Goal: Task Accomplishment & Management: Manage account settings

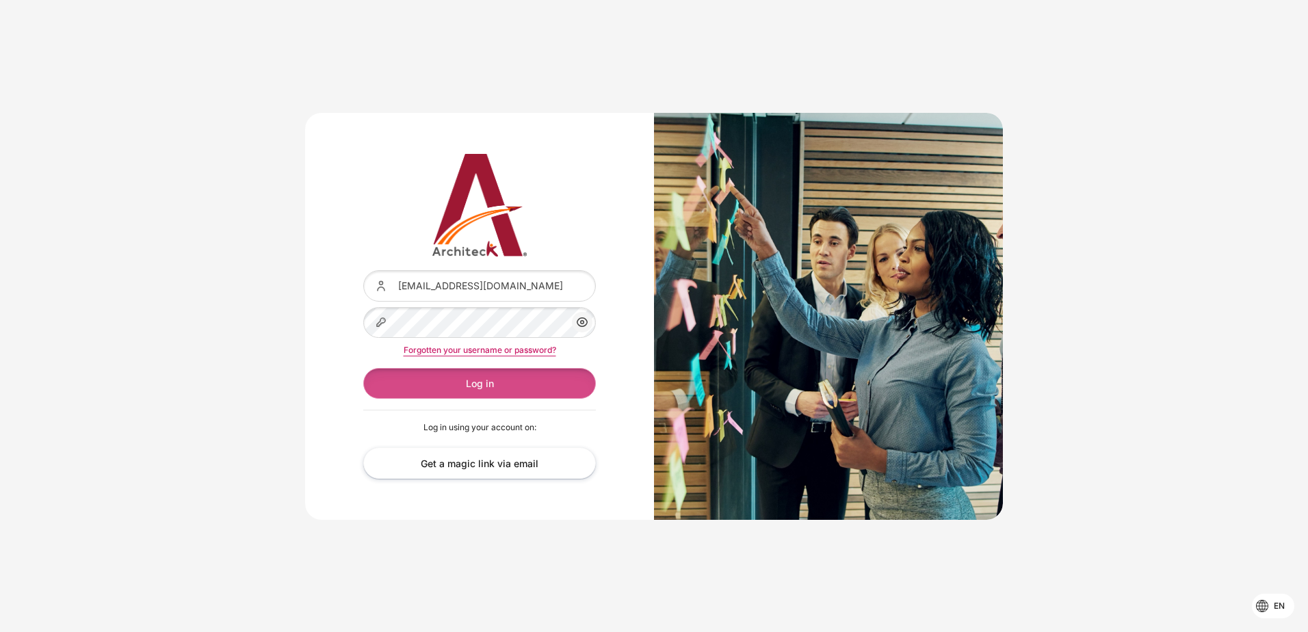
click at [525, 384] on button "Log in" at bounding box center [479, 383] width 233 height 31
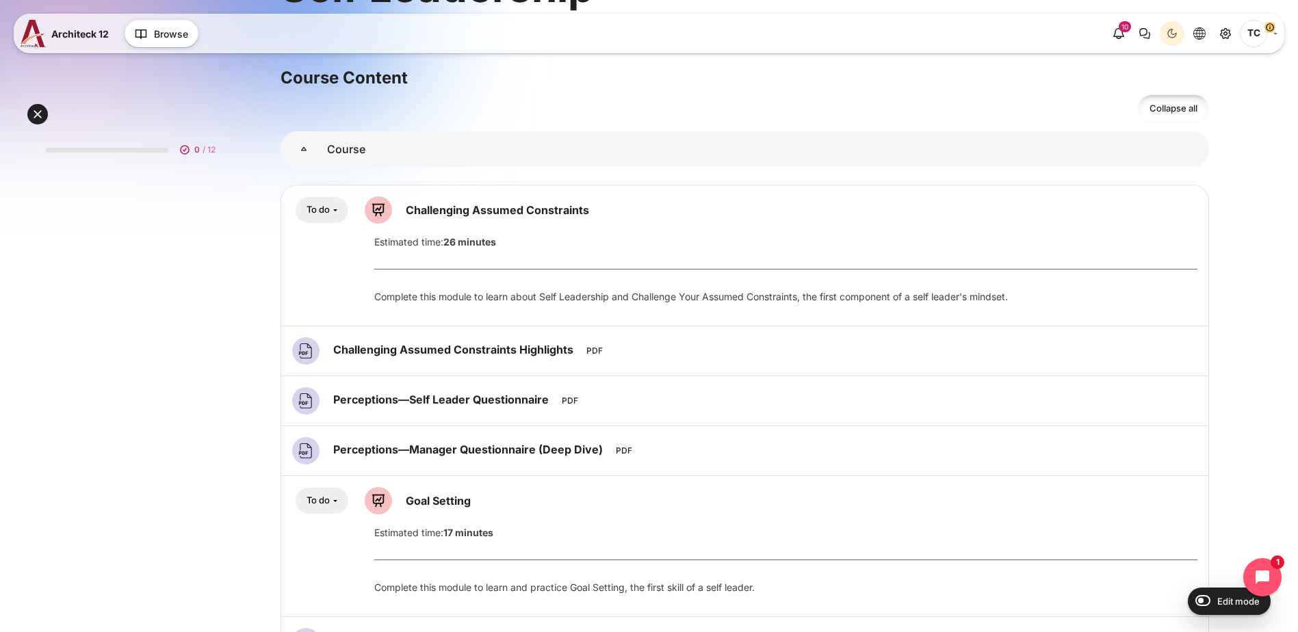
scroll to position [205, 0]
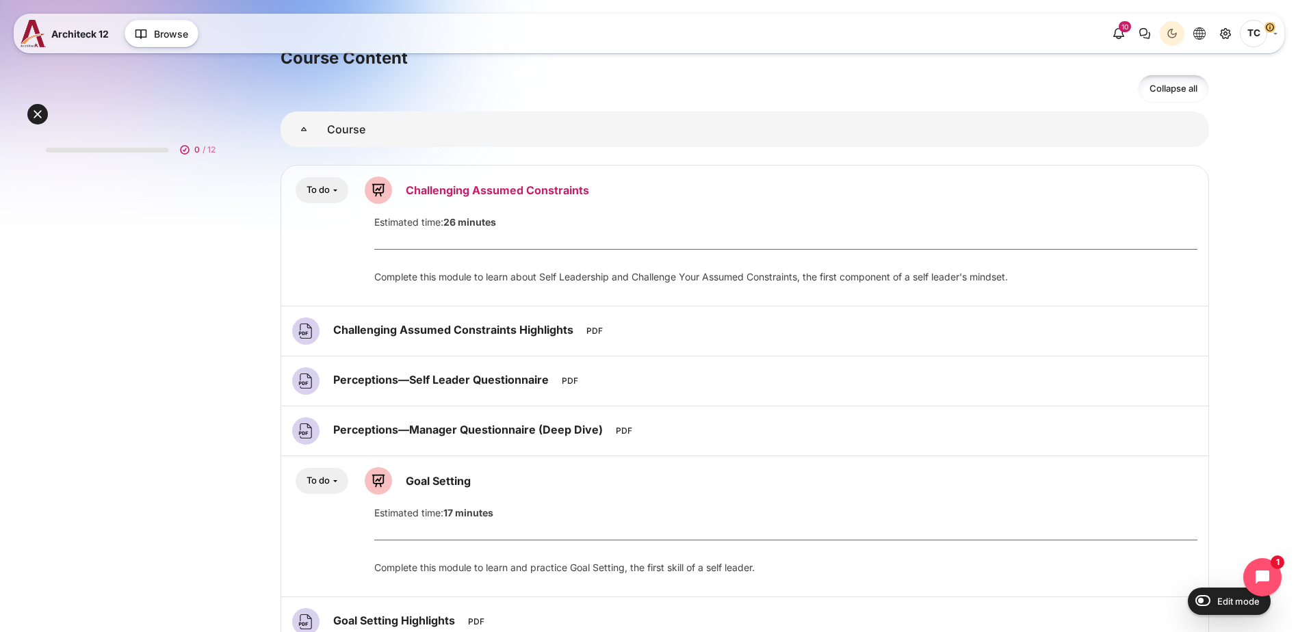
click at [574, 188] on link "Challenging Assumed Constraints Lesson" at bounding box center [497, 190] width 183 height 14
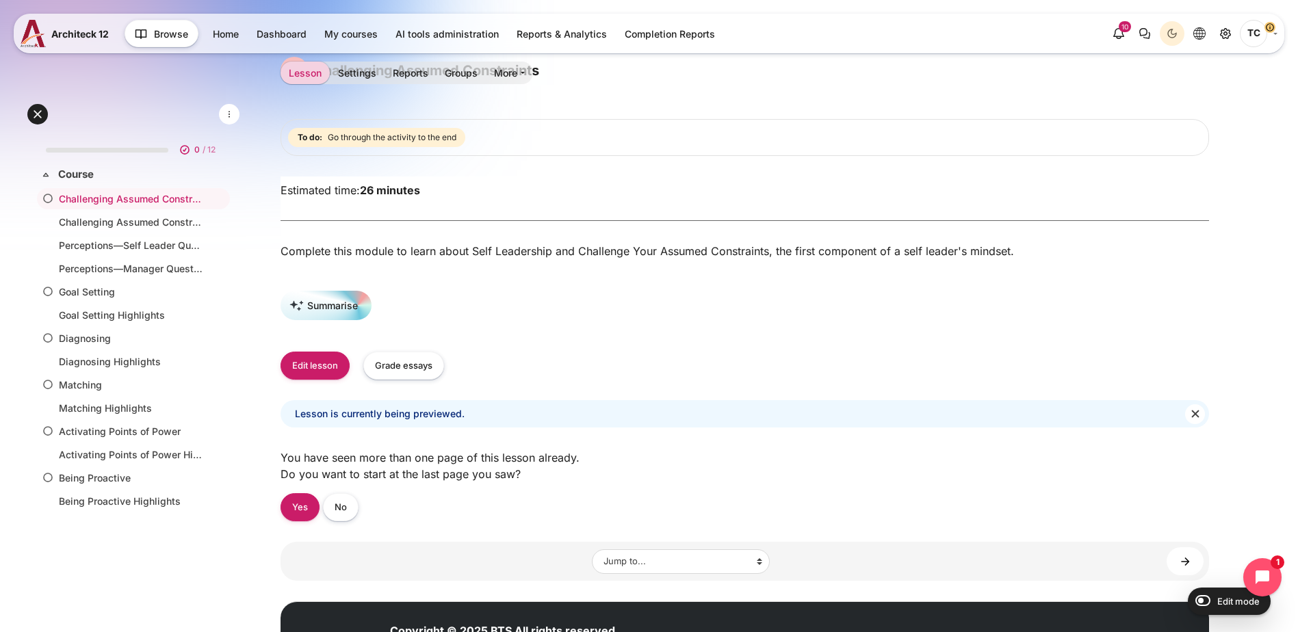
scroll to position [160, 0]
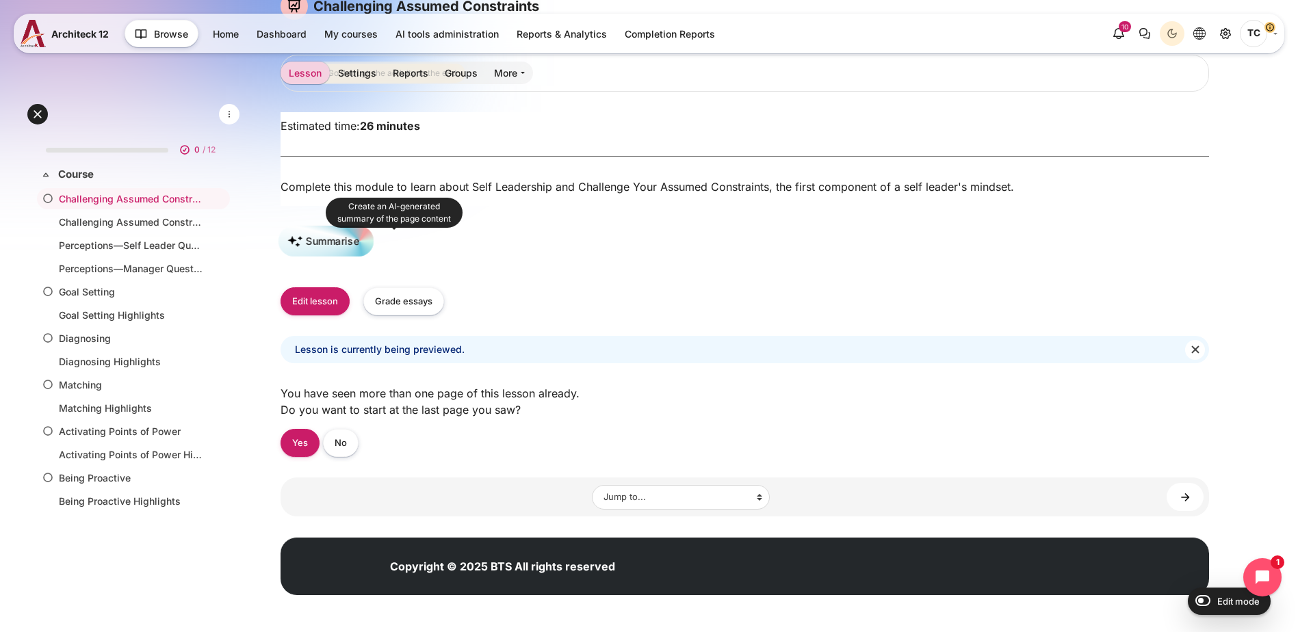
click at [374, 247] on button "Summarise" at bounding box center [325, 241] width 95 height 31
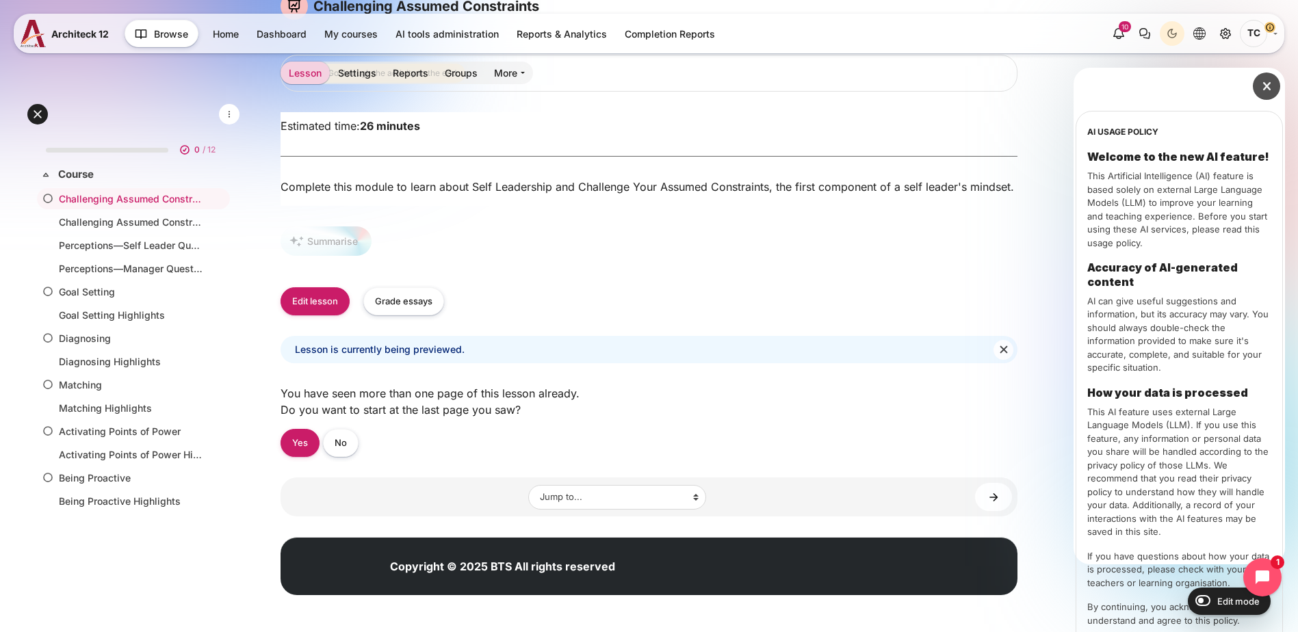
click at [1271, 90] on icon "Content" at bounding box center [1266, 86] width 12 height 12
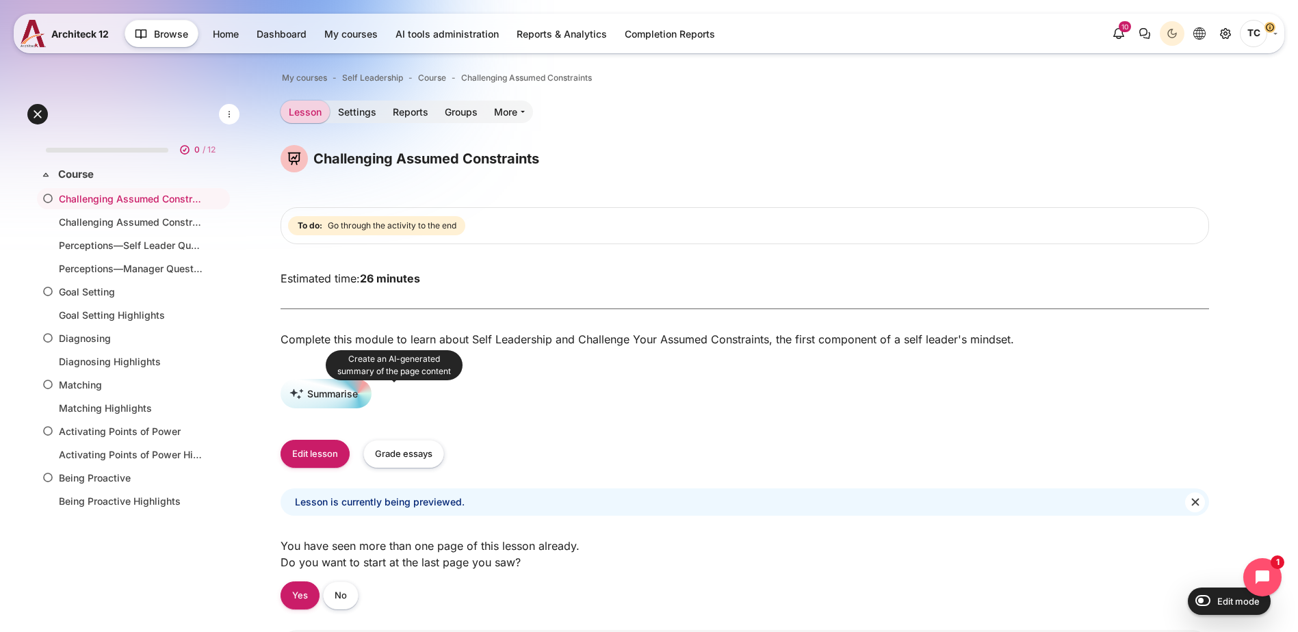
scroll to position [0, 0]
click at [750, 335] on div "Complete this module to learn about Self Leadership and Challenge Your Assumed …" at bounding box center [744, 340] width 928 height 16
click at [729, 336] on div "Complete this module to learn about Self Leadership and Challenge Your Assumed …" at bounding box center [744, 340] width 928 height 16
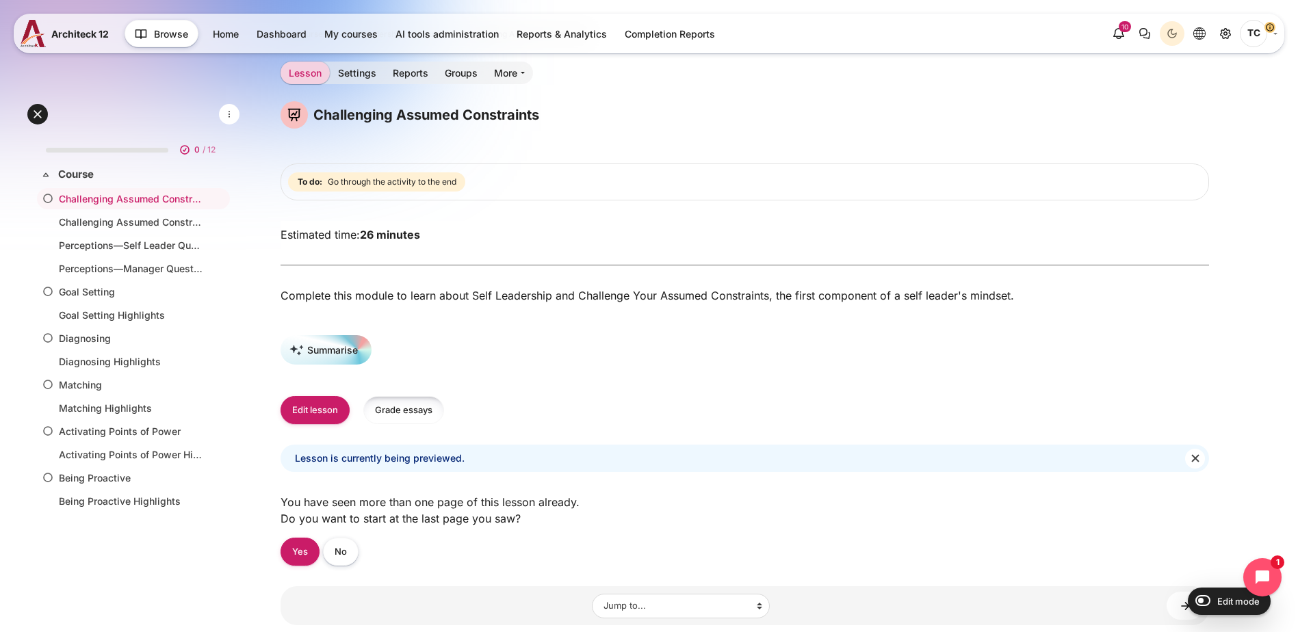
scroll to position [68, 0]
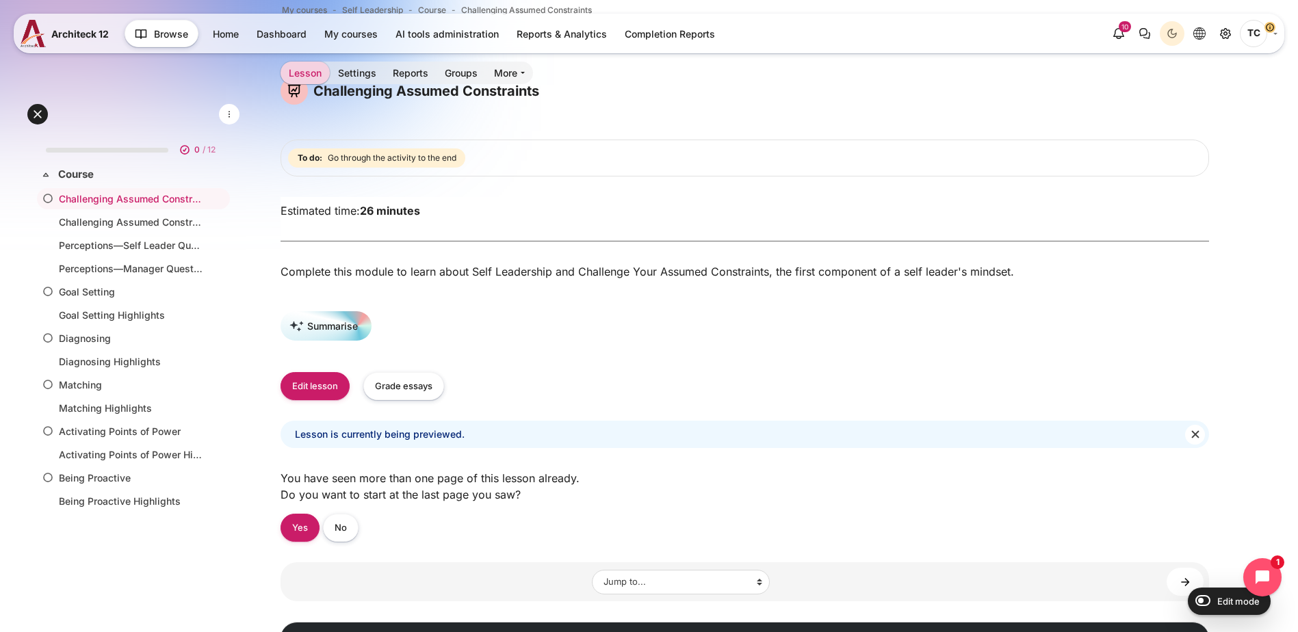
click at [552, 397] on div "Edit lesson Grade essays" at bounding box center [744, 386] width 928 height 28
click at [319, 534] on link "Yes" at bounding box center [299, 528] width 39 height 28
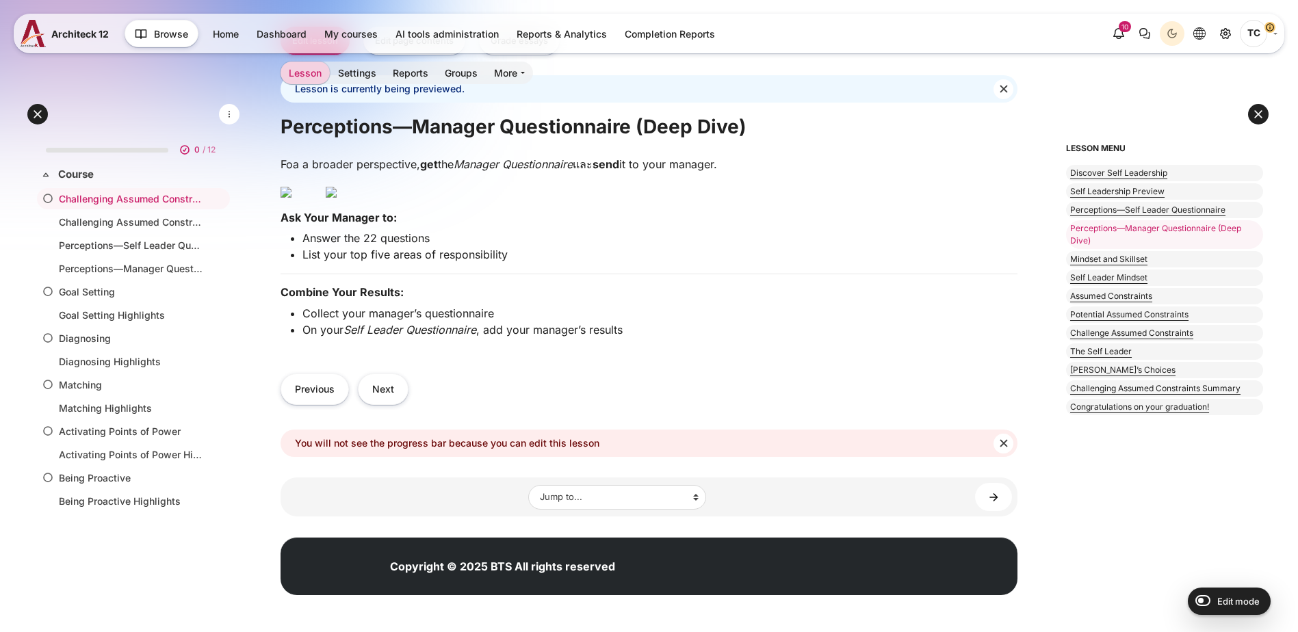
scroll to position [615, 0]
click at [1124, 174] on link "Discover Self Leadership" at bounding box center [1164, 173] width 197 height 16
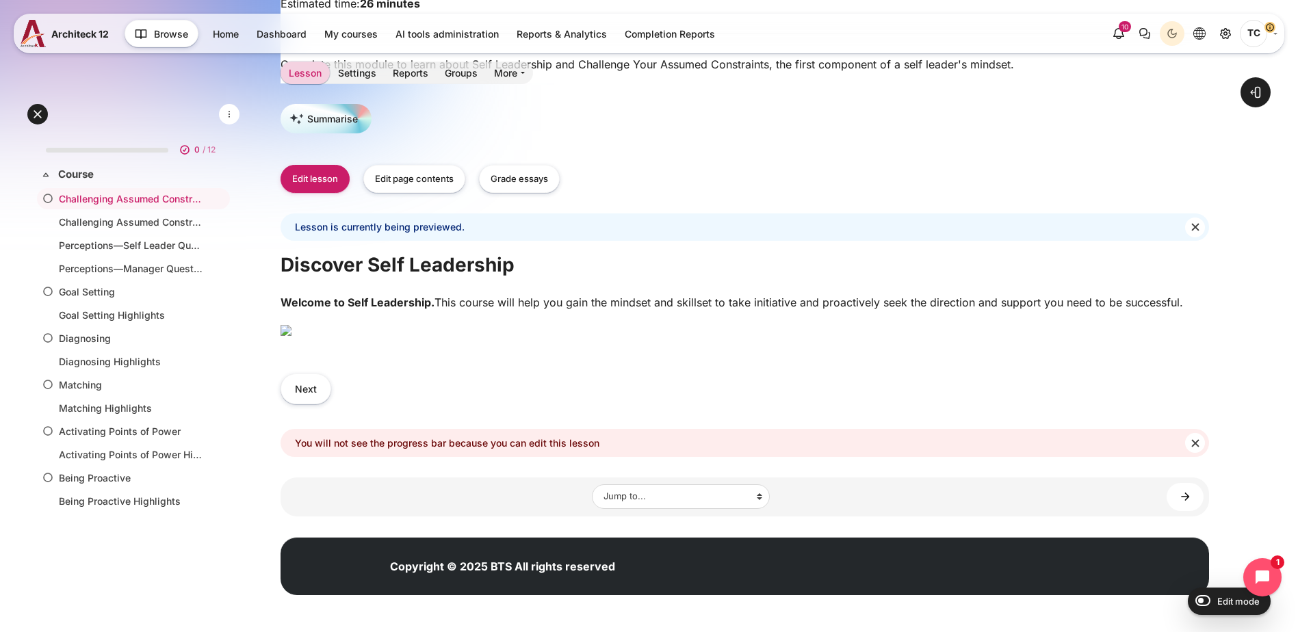
scroll to position [609, 0]
click at [331, 387] on button "Next" at bounding box center [305, 389] width 51 height 31
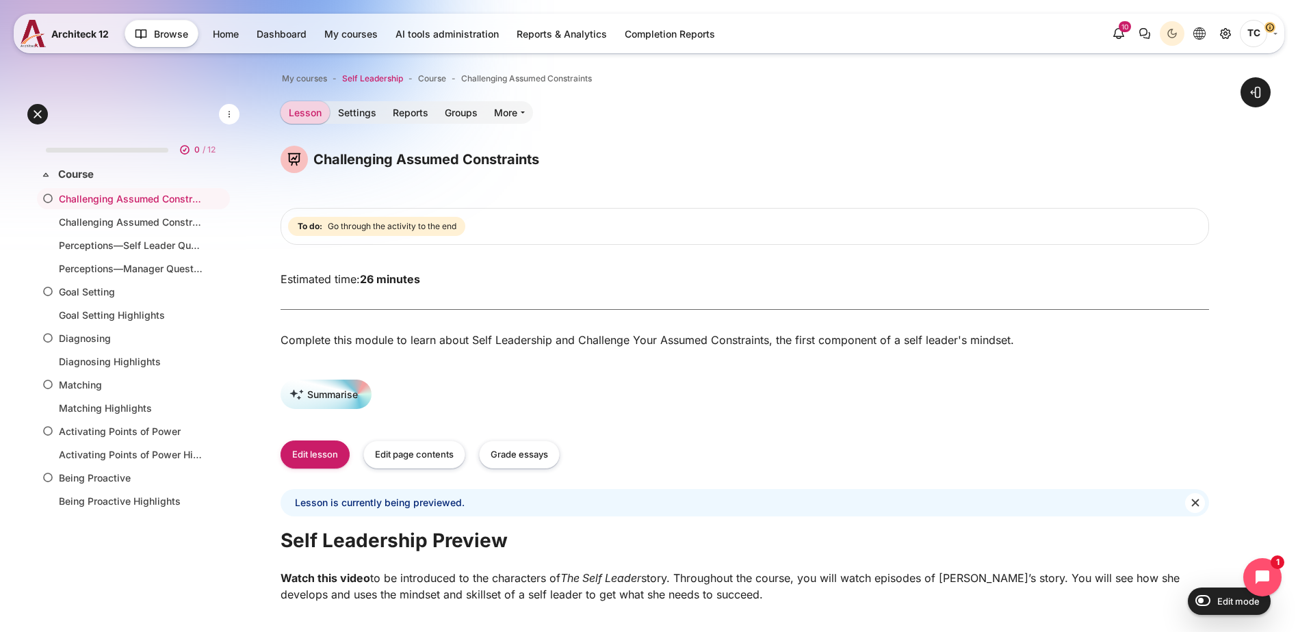
click at [403, 76] on span "Self Leadership" at bounding box center [372, 79] width 61 height 12
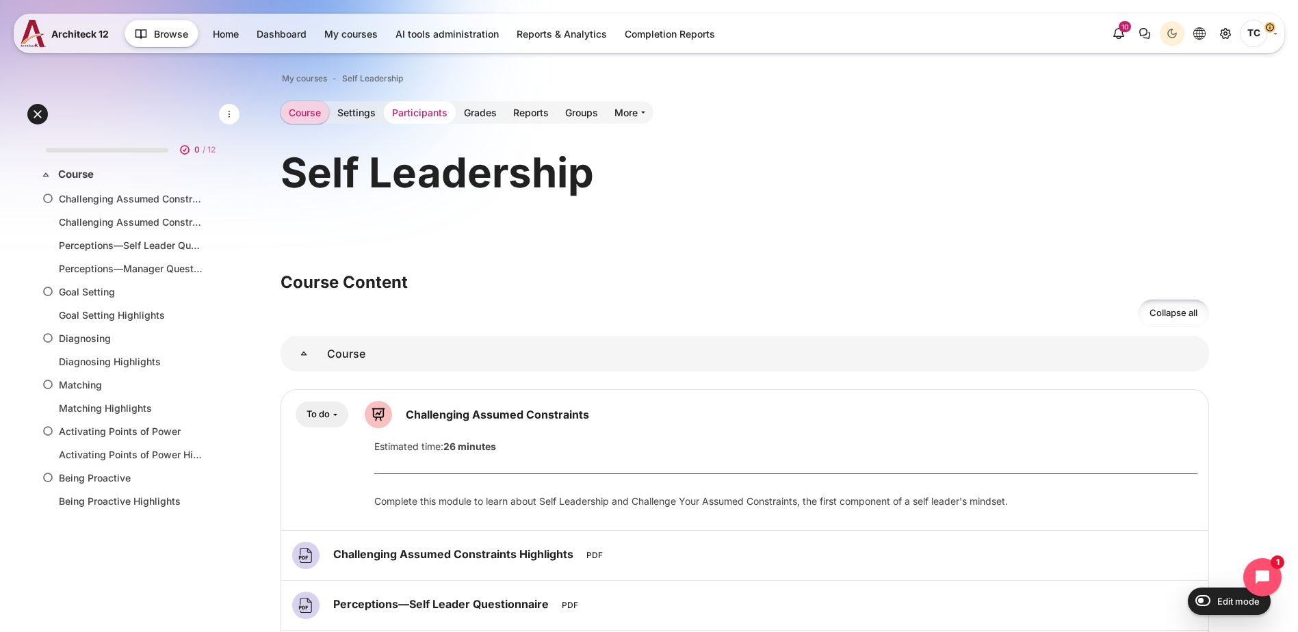
click at [456, 114] on link "Participants" at bounding box center [420, 112] width 72 height 23
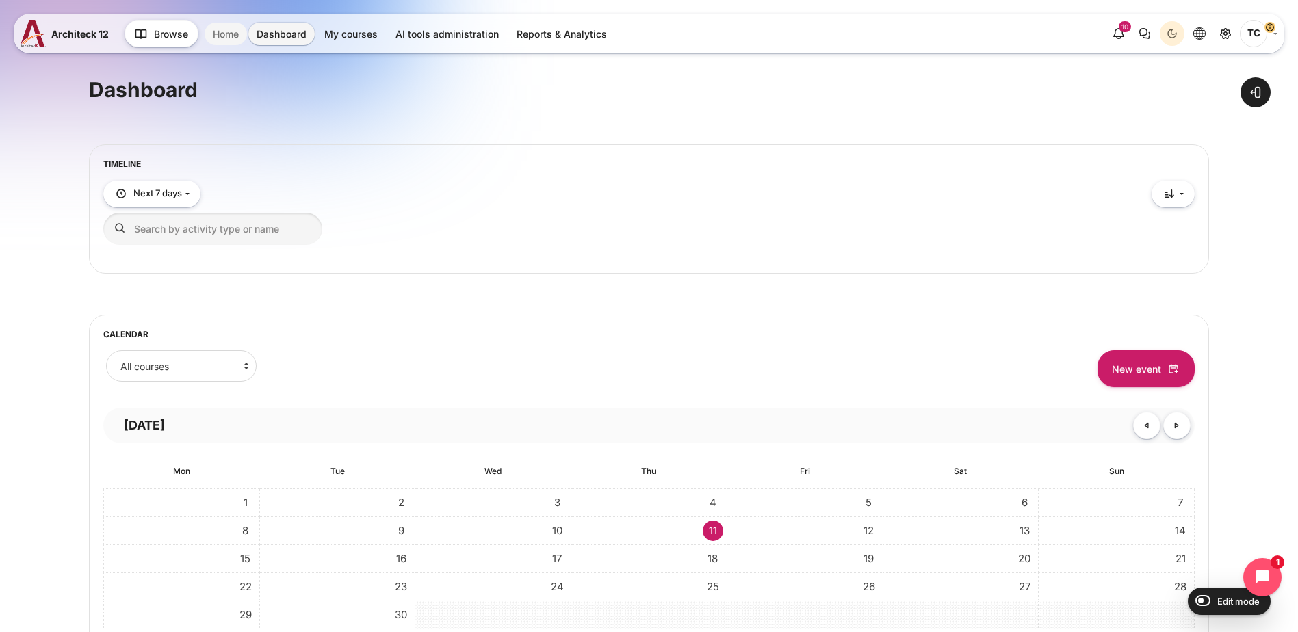
click at [232, 32] on link "Home" at bounding box center [226, 34] width 42 height 23
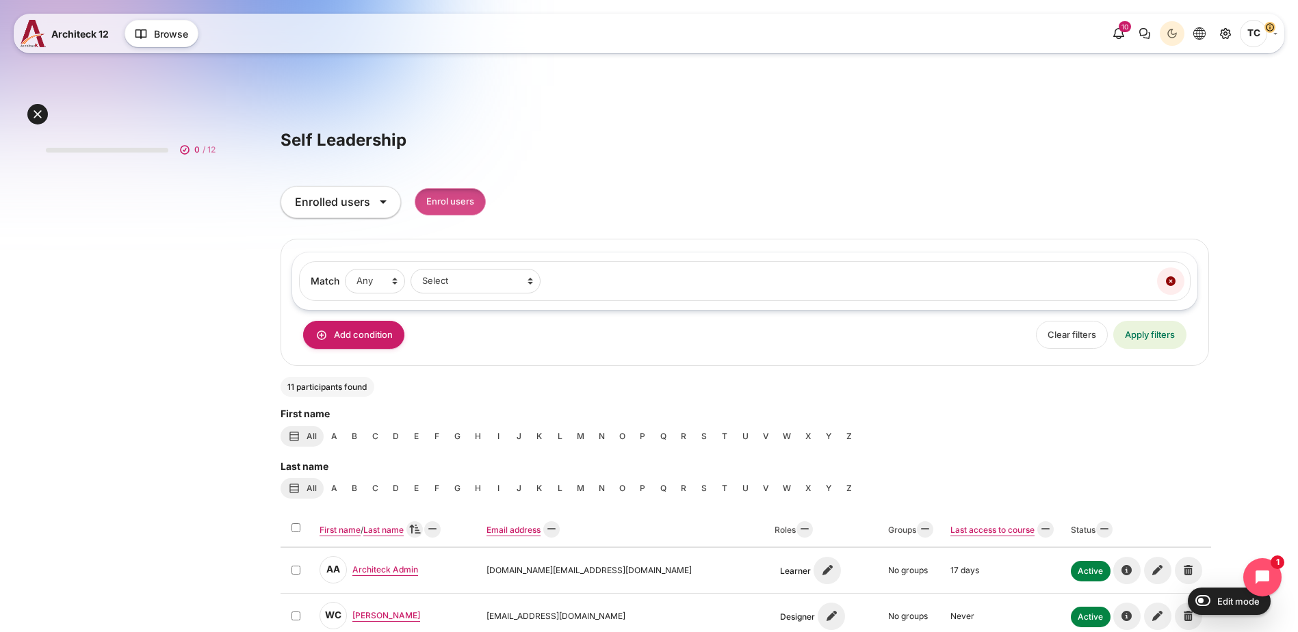
click at [486, 205] on input "Enrol users" at bounding box center [450, 202] width 71 height 28
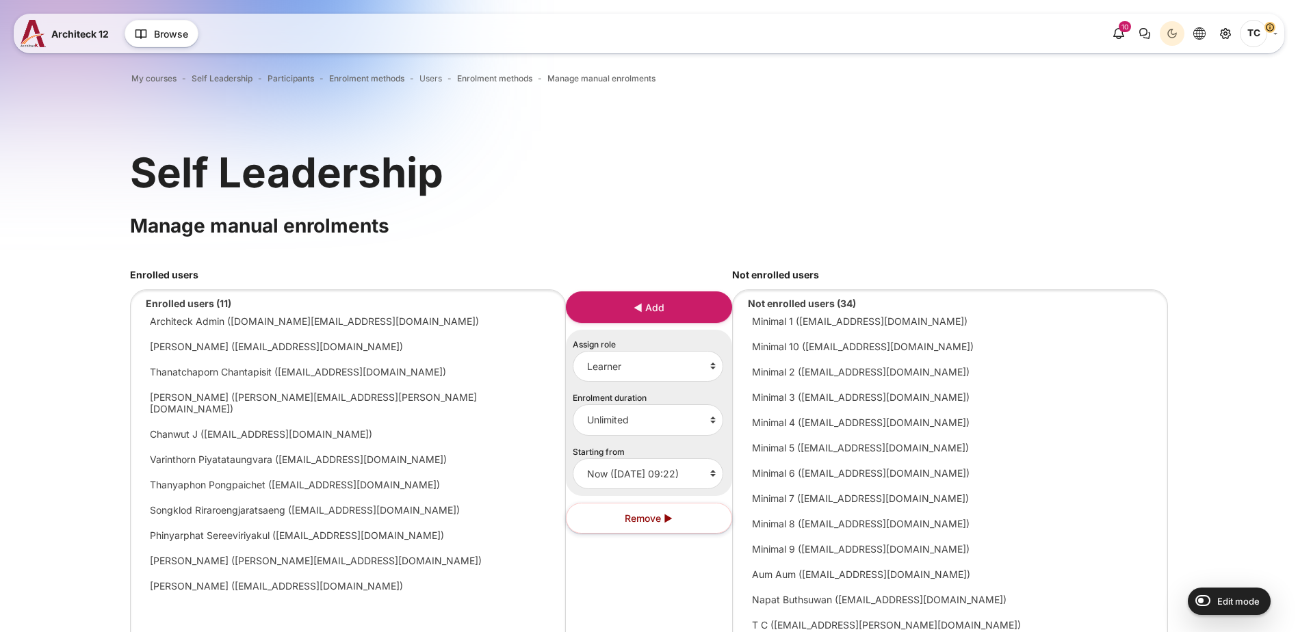
select select "Content"
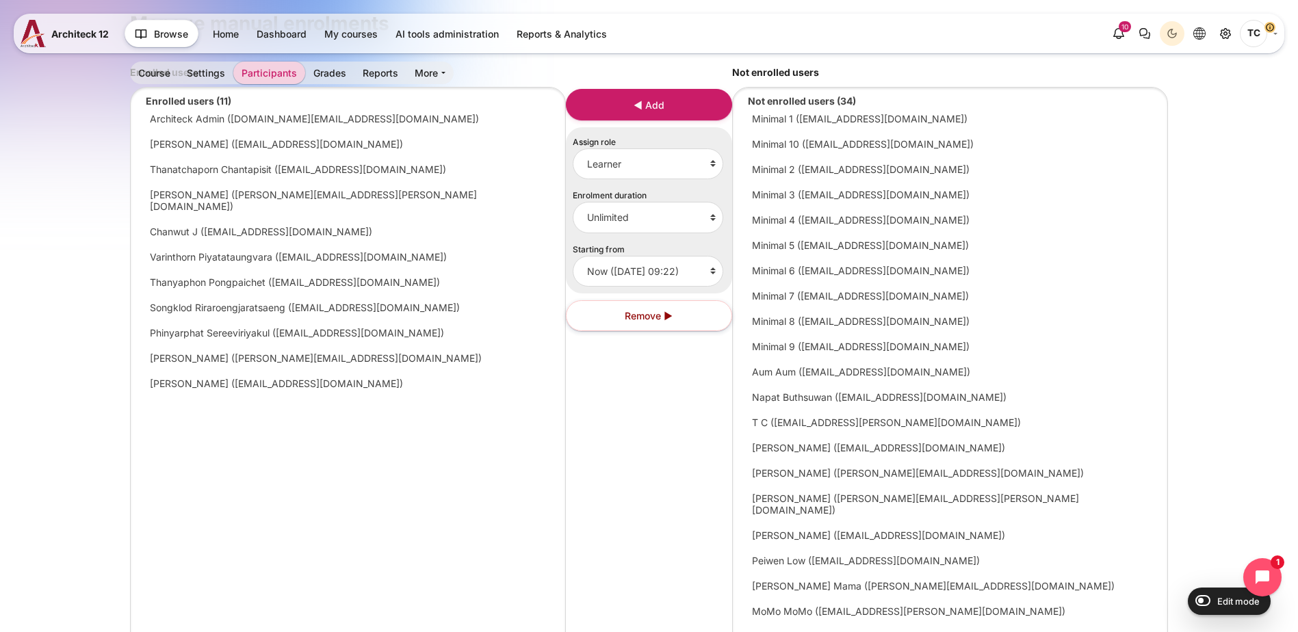
scroll to position [205, 0]
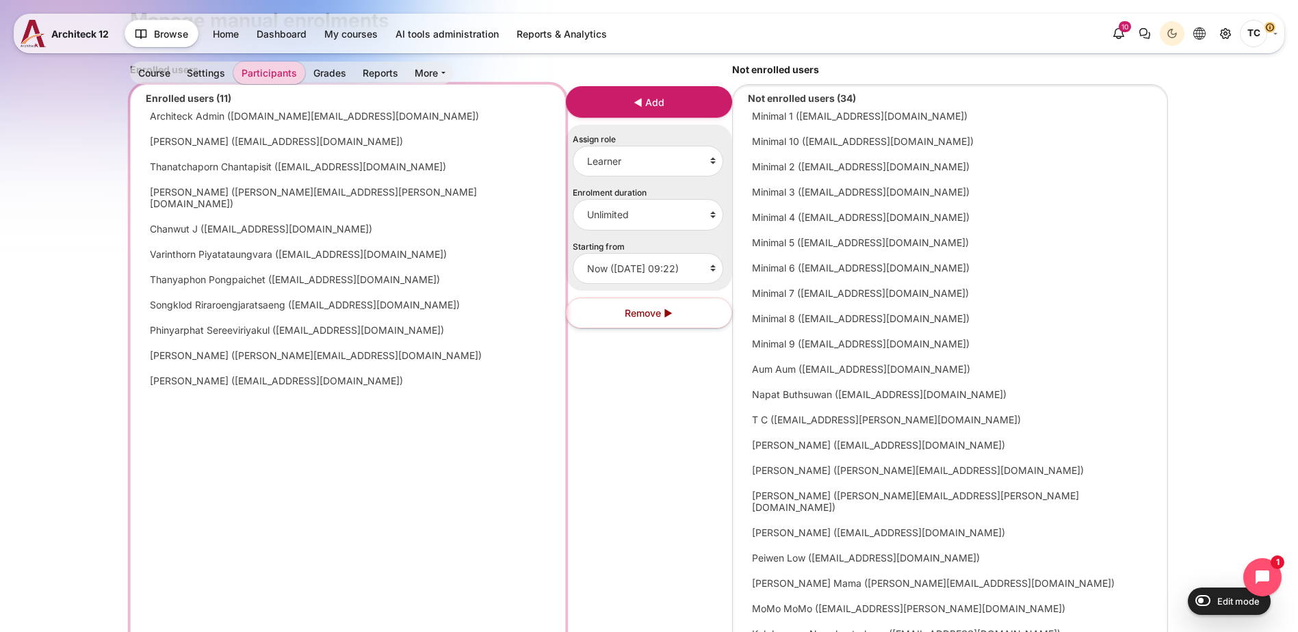
click at [467, 427] on select "Architeck Admin (Architeck.th@bts.com) Wachirawit Chaiso (wachirawit.c@bts.com)…" at bounding box center [348, 434] width 436 height 701
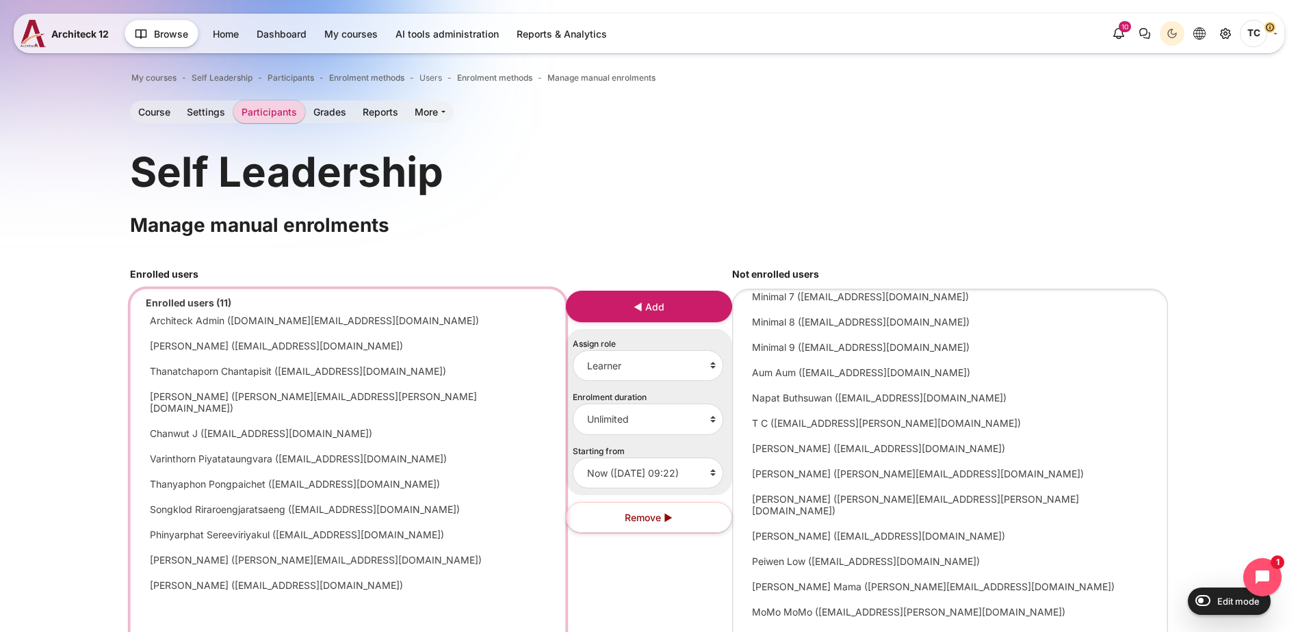
scroll to position [0, 0]
click at [241, 79] on span "Self Leadership" at bounding box center [222, 79] width 61 height 12
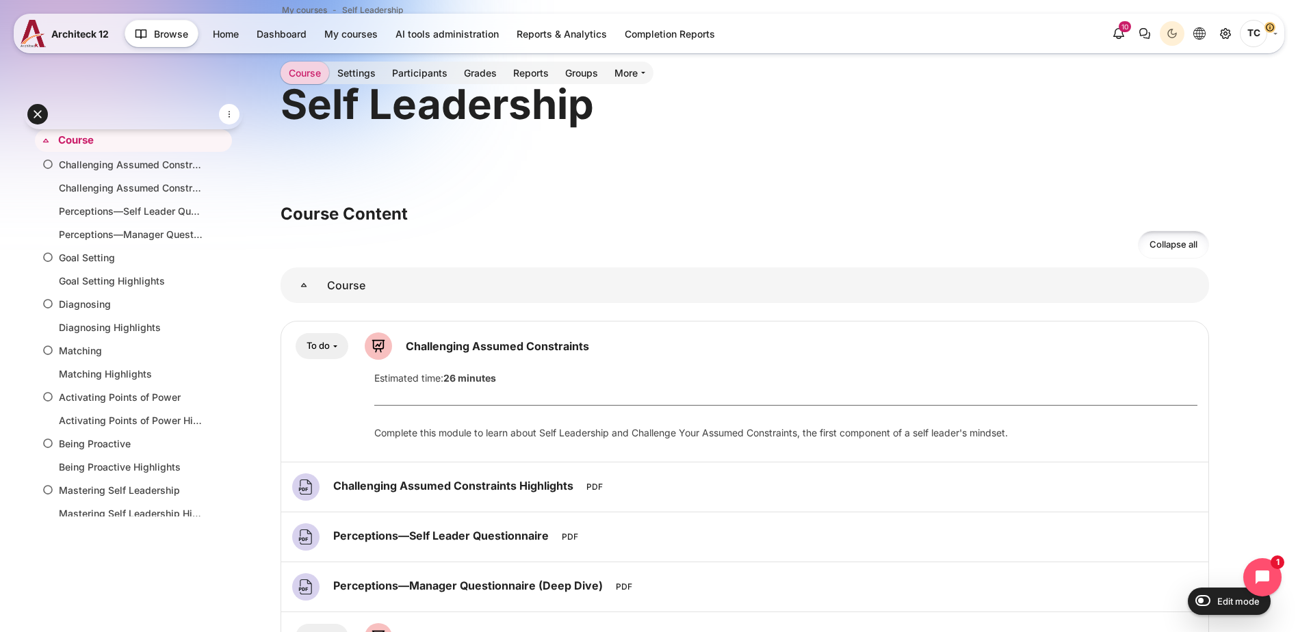
scroll to position [205, 0]
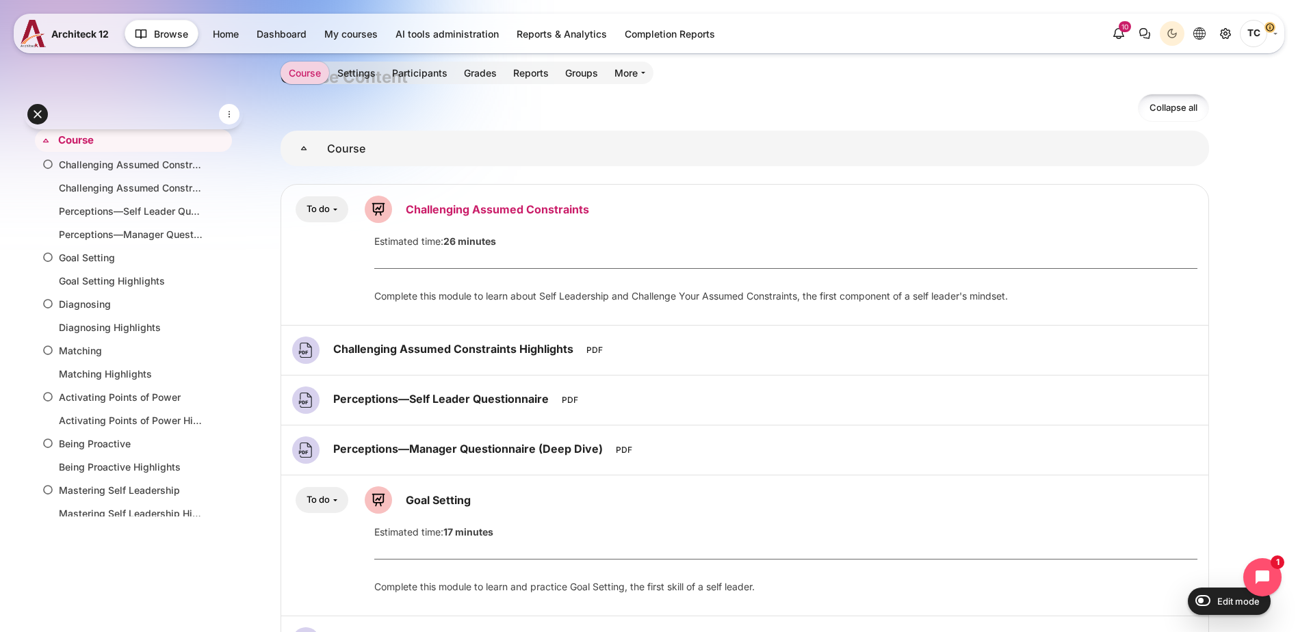
click at [548, 215] on link "Challenging Assumed Constraints Lesson" at bounding box center [497, 209] width 183 height 14
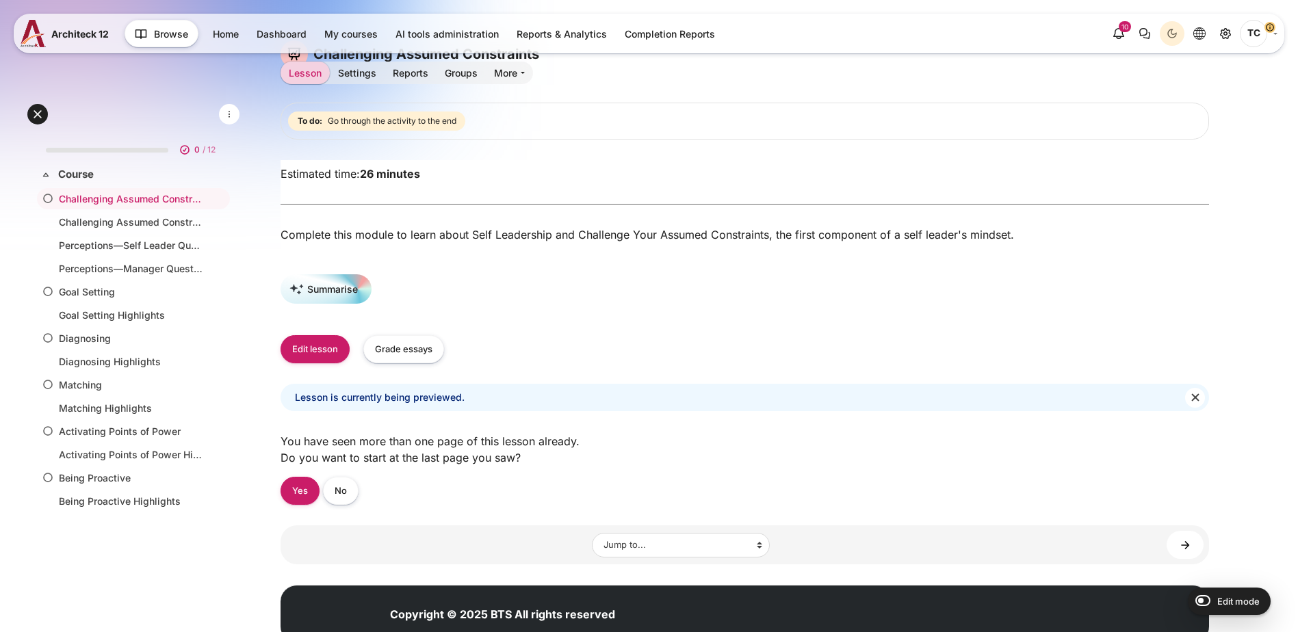
scroll to position [137, 0]
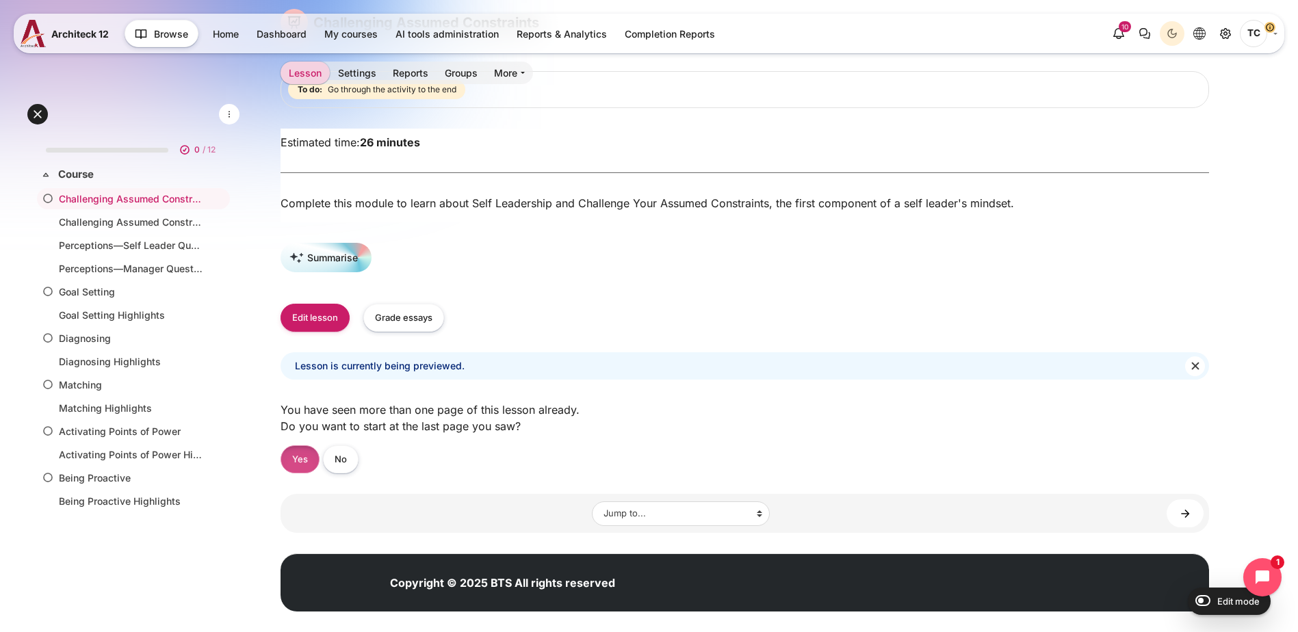
click at [319, 473] on link "Yes" at bounding box center [299, 459] width 39 height 28
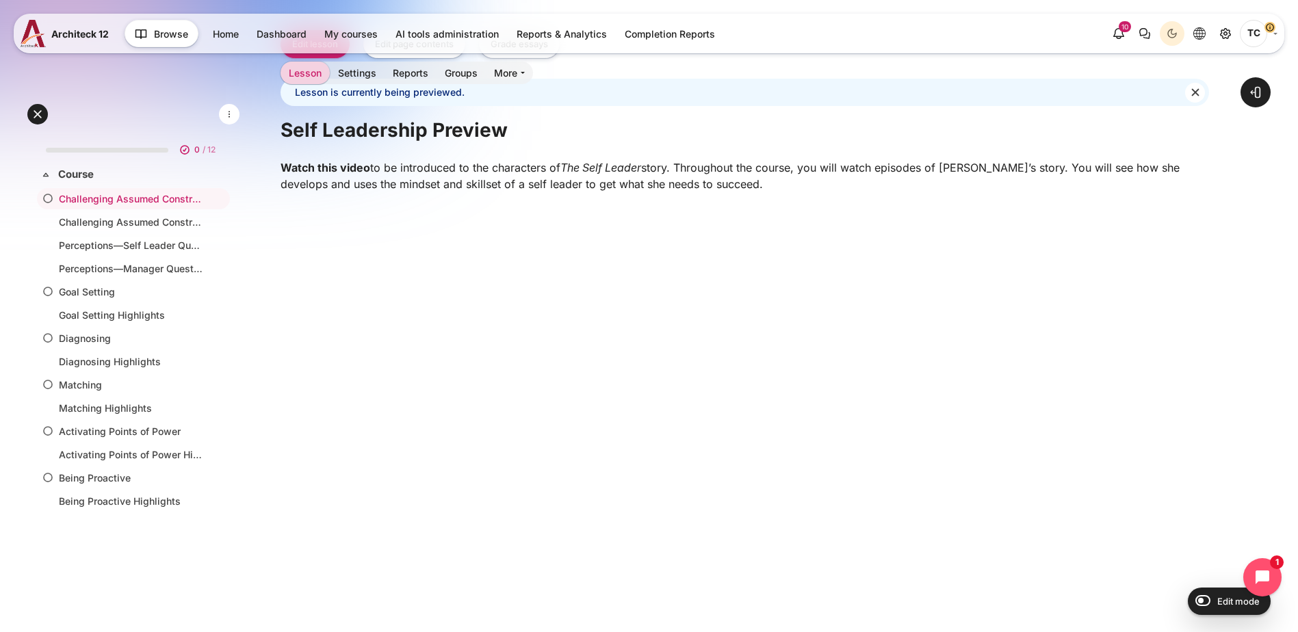
scroll to position [547, 0]
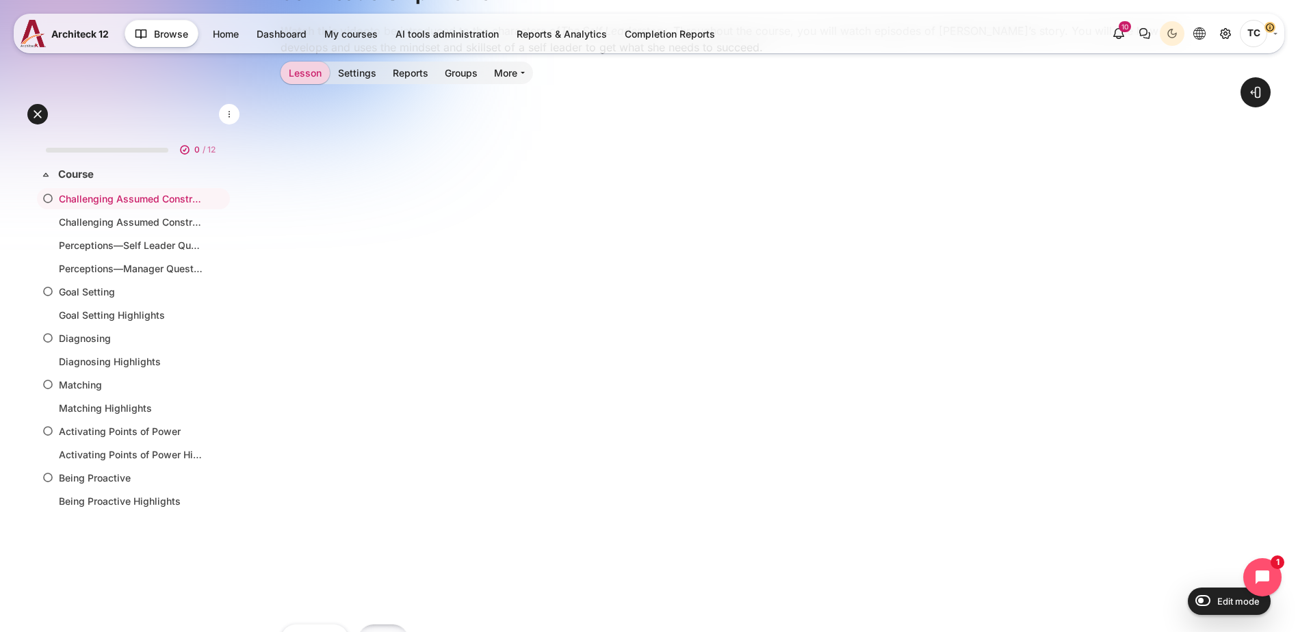
click at [408, 624] on button "Next" at bounding box center [383, 639] width 51 height 31
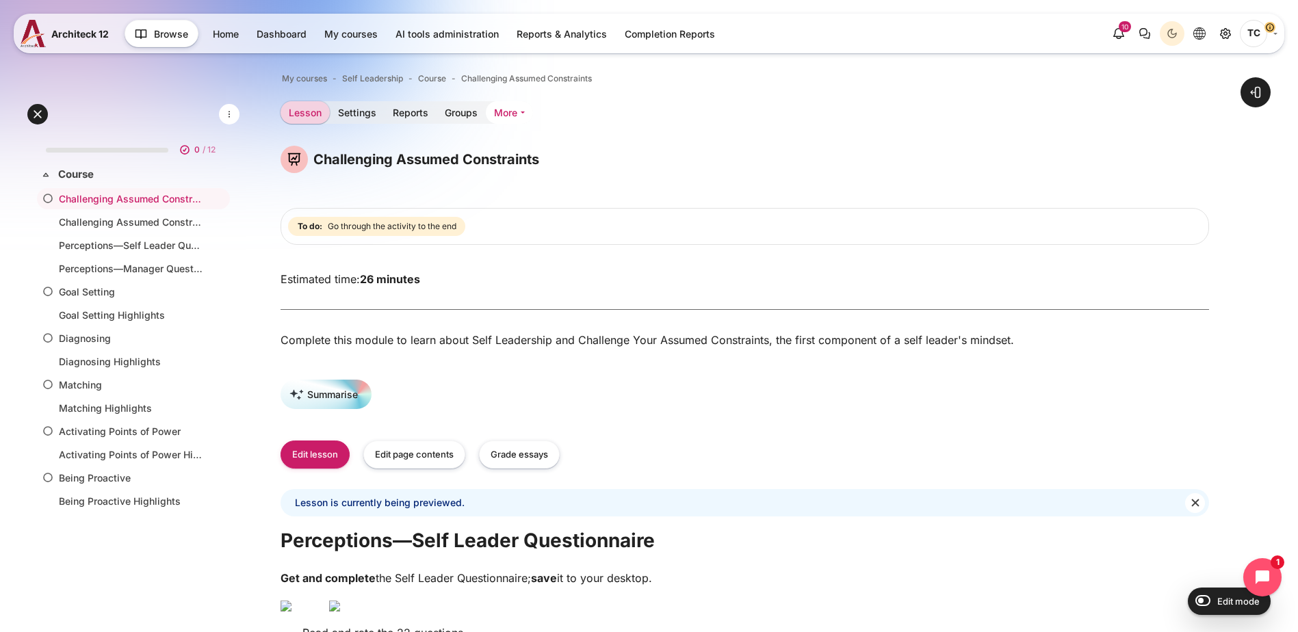
click at [533, 114] on link "More" at bounding box center [509, 112] width 47 height 23
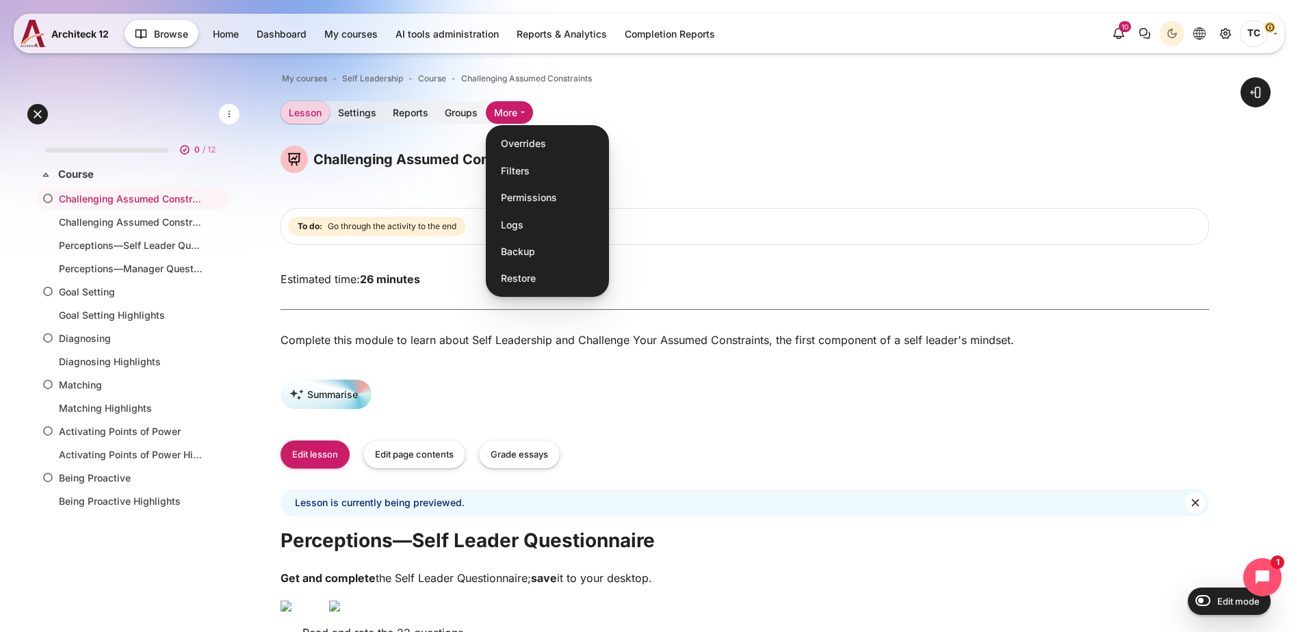
click at [664, 107] on div "My courses Self Leadership Course Challenging Assumed Constraints Lesson Settin…" at bounding box center [744, 461] width 928 height 783
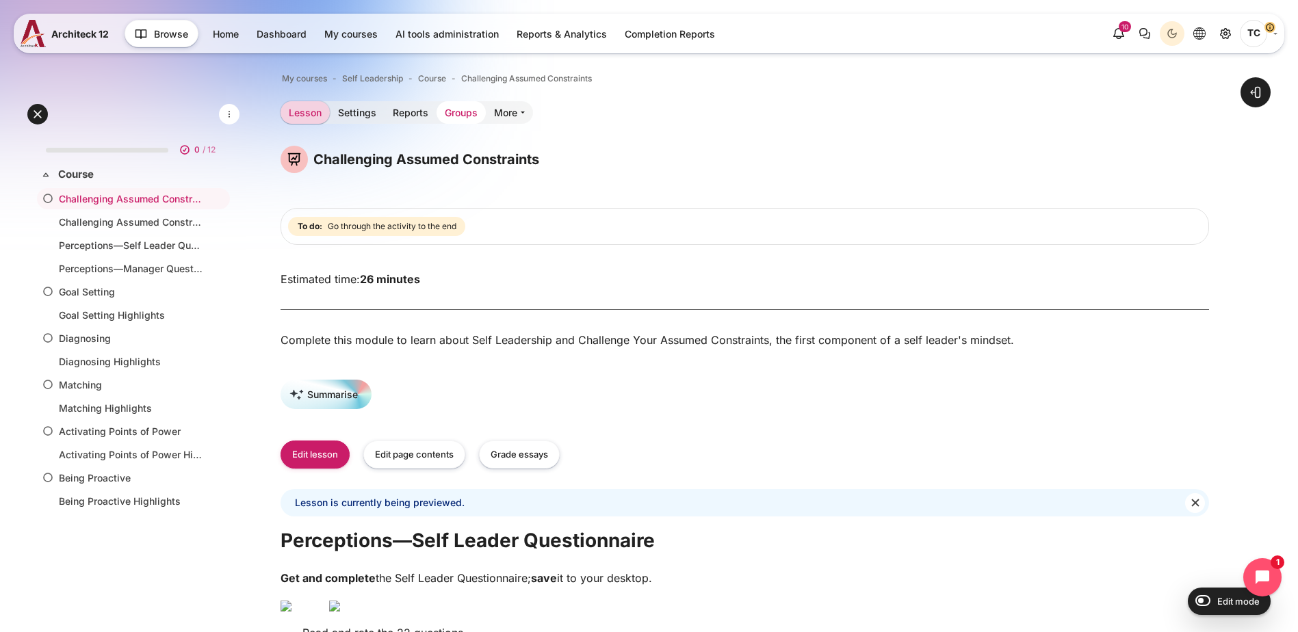
click at [486, 114] on link "Groups" at bounding box center [460, 112] width 49 height 23
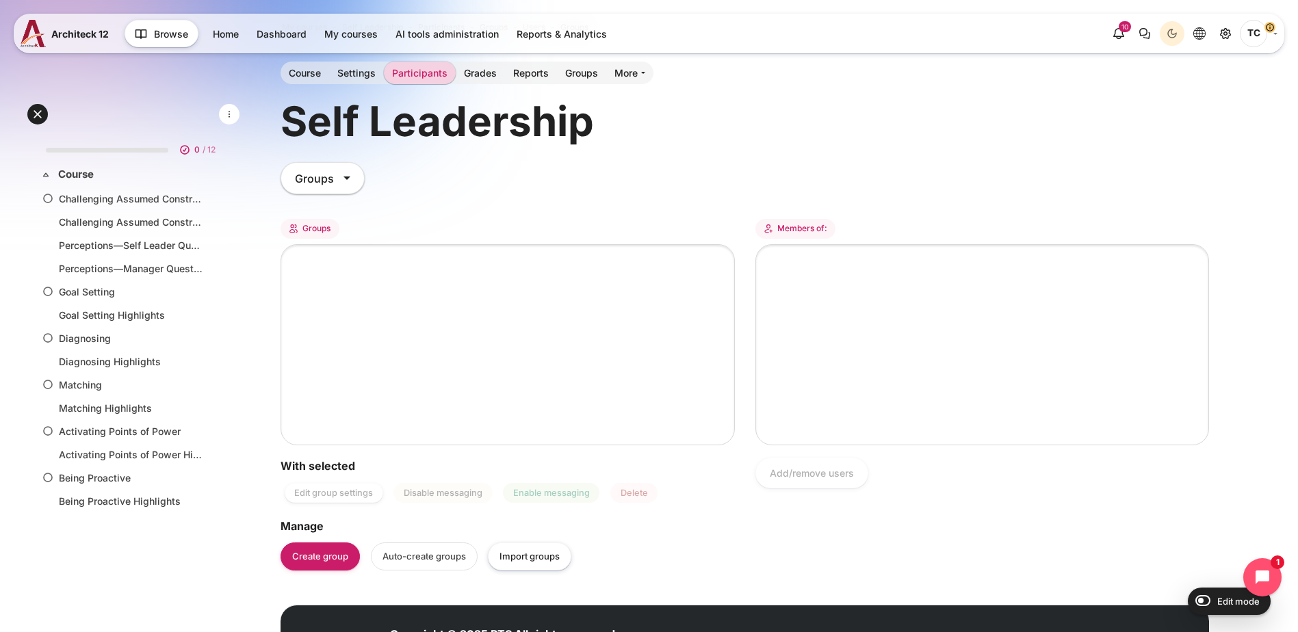
scroll to position [51, 0]
click at [475, 375] on select "Groups" at bounding box center [507, 345] width 454 height 201
click at [456, 75] on link "Participants" at bounding box center [420, 73] width 72 height 23
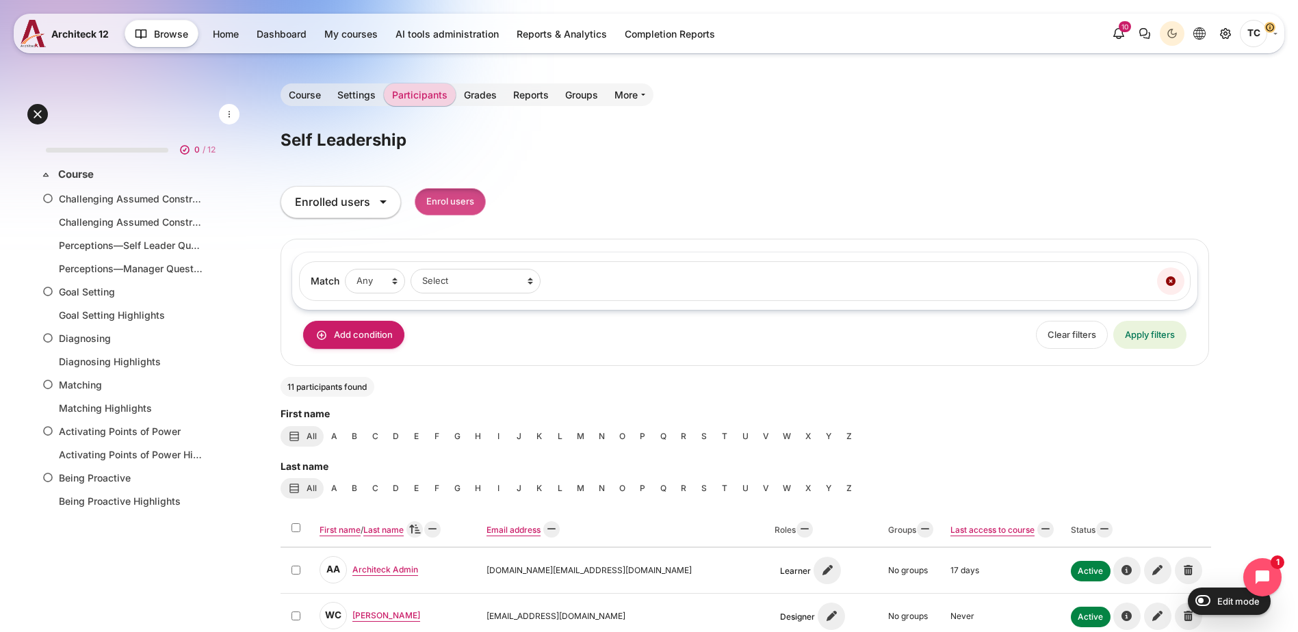
click at [486, 207] on input "Enrol users" at bounding box center [450, 202] width 71 height 28
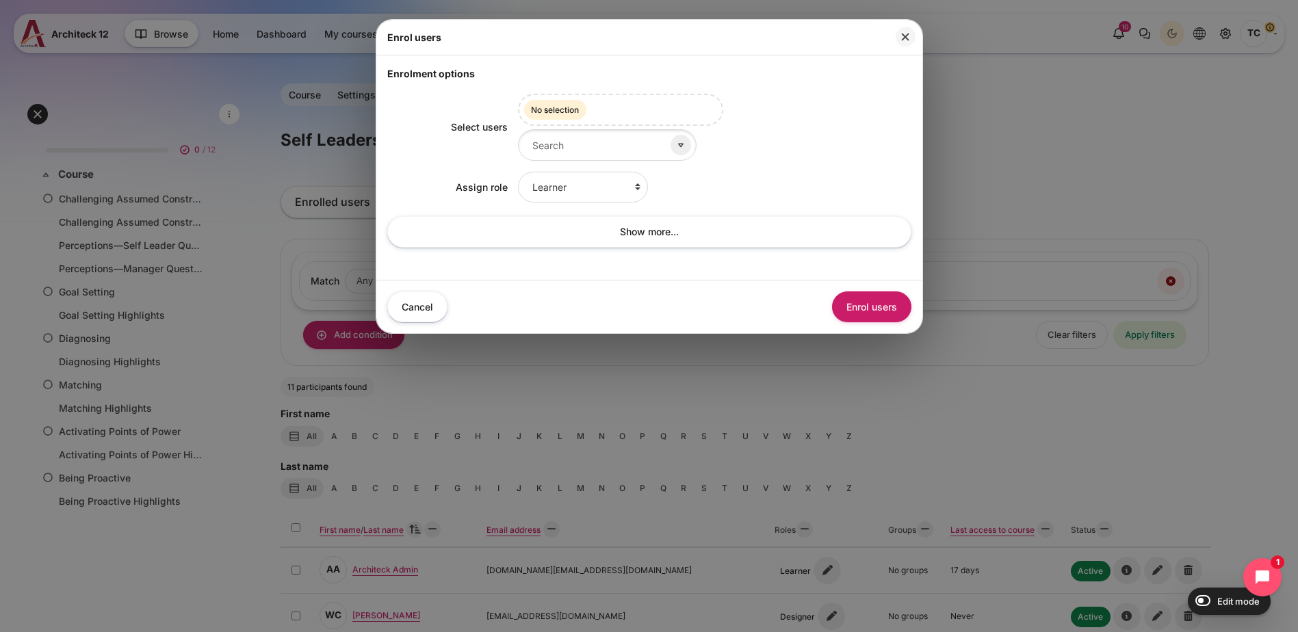
click at [577, 119] on span "No selection" at bounding box center [555, 110] width 62 height 20
click at [578, 111] on span "No selection" at bounding box center [555, 110] width 62 height 20
click at [570, 108] on span "No selection" at bounding box center [555, 110] width 62 height 20
click at [569, 144] on input "Select users" at bounding box center [607, 144] width 179 height 31
click at [560, 121] on div "No selection" at bounding box center [620, 110] width 205 height 32
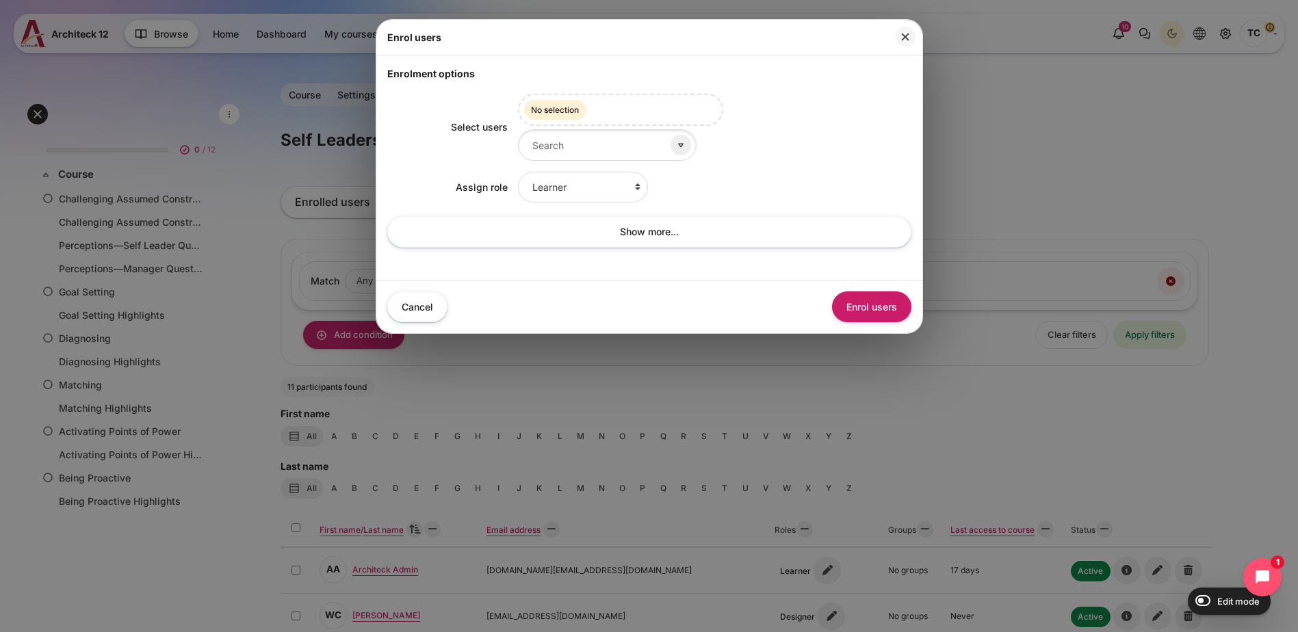
click at [590, 112] on div "No selection" at bounding box center [620, 110] width 205 height 32
click at [616, 112] on div "No selection" at bounding box center [620, 110] width 205 height 32
click at [566, 148] on input "Select users" at bounding box center [607, 144] width 179 height 31
type input "ะ"
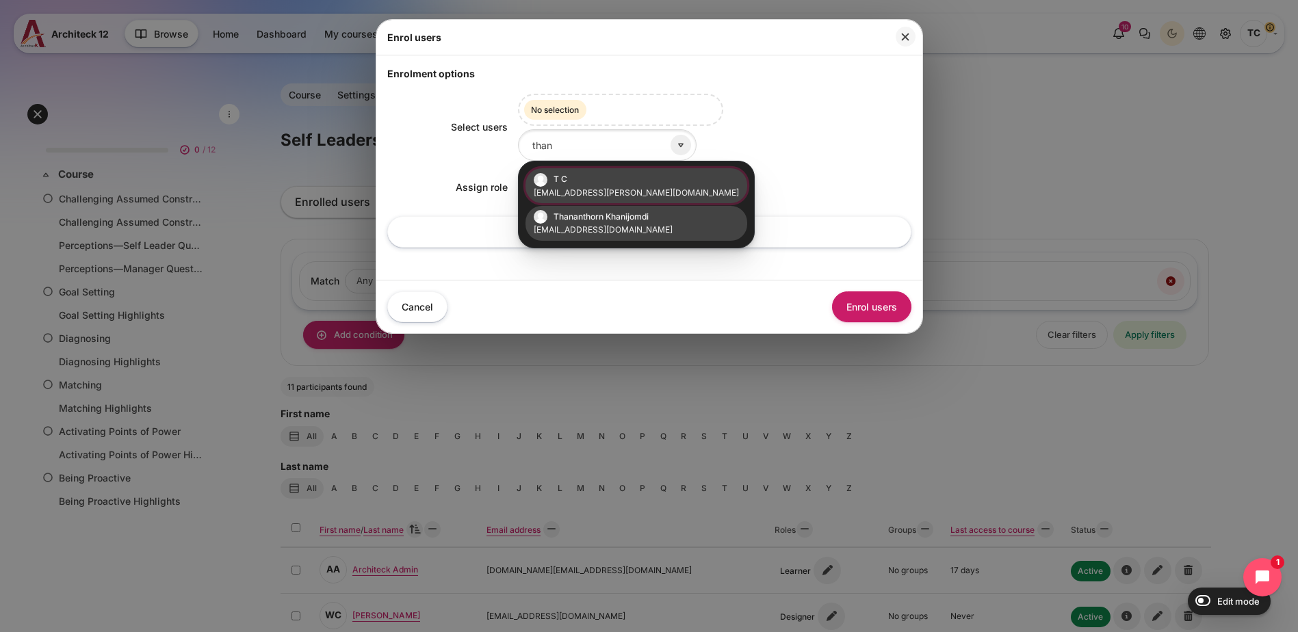
click at [625, 226] on small "thananthorn.khanijomdi@bts.com" at bounding box center [636, 230] width 205 height 12
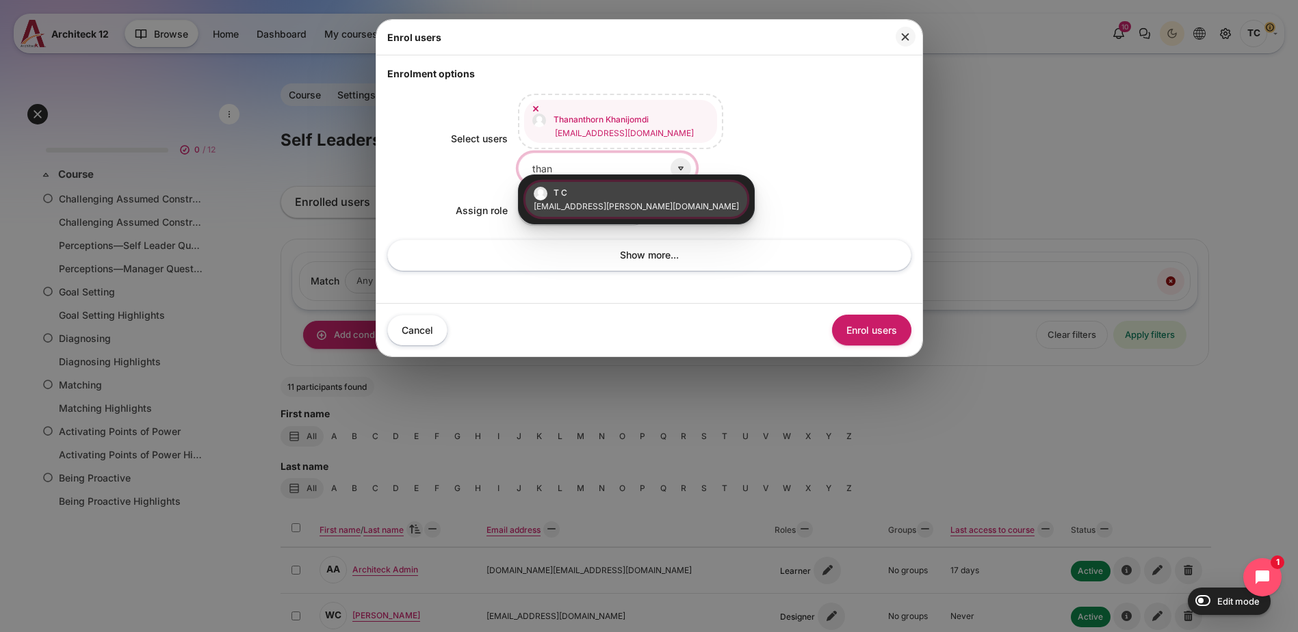
click at [601, 172] on input "than" at bounding box center [607, 168] width 179 height 31
click at [599, 159] on input "than" at bounding box center [607, 168] width 179 height 31
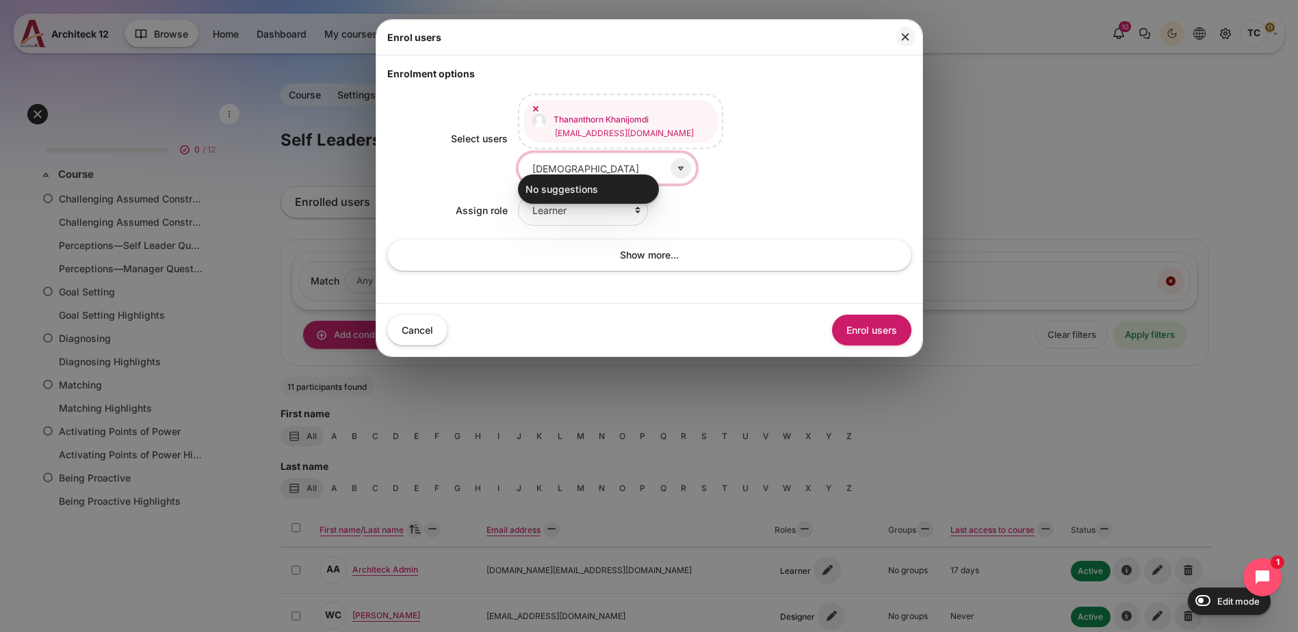
click at [588, 157] on input "chayana" at bounding box center [607, 168] width 179 height 31
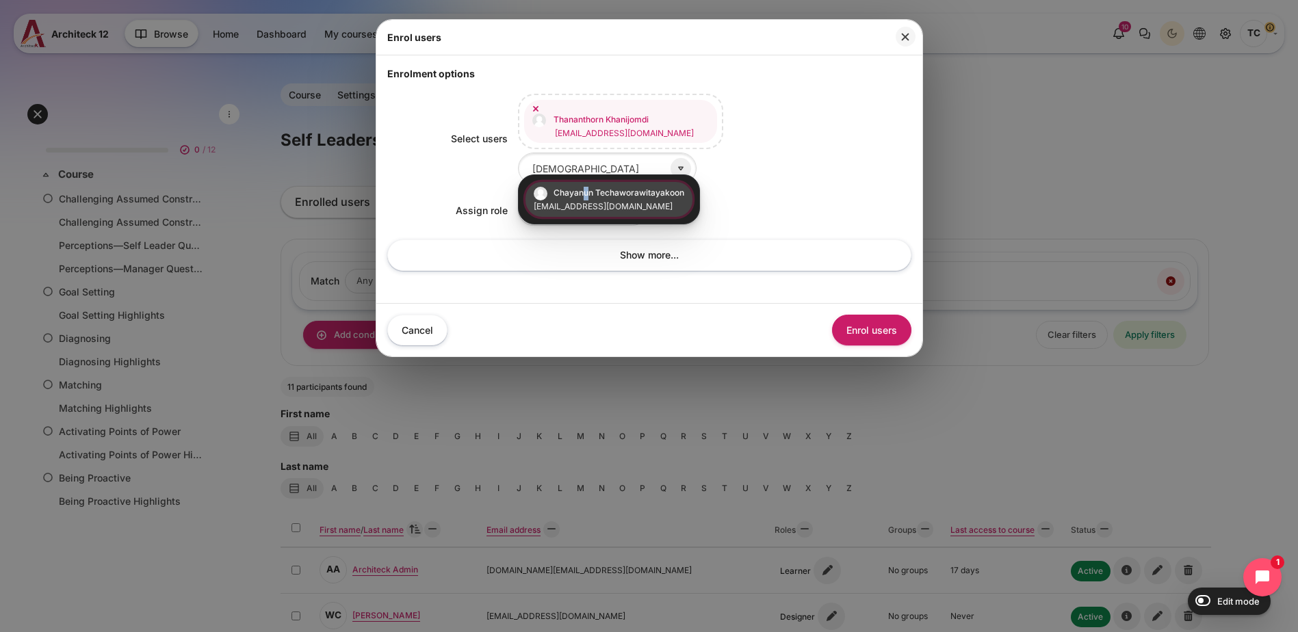
click at [584, 196] on span "Chayanun Techaworawitayakoon" at bounding box center [618, 192] width 131 height 10
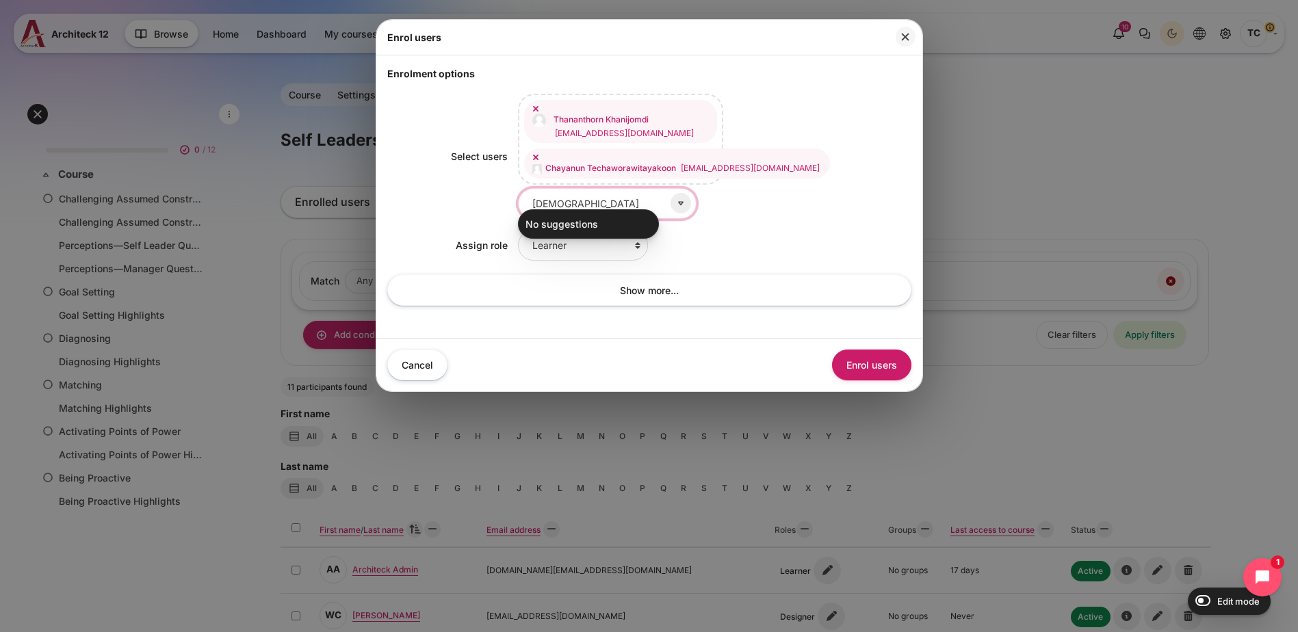
click at [581, 192] on input "chayanun" at bounding box center [607, 203] width 179 height 31
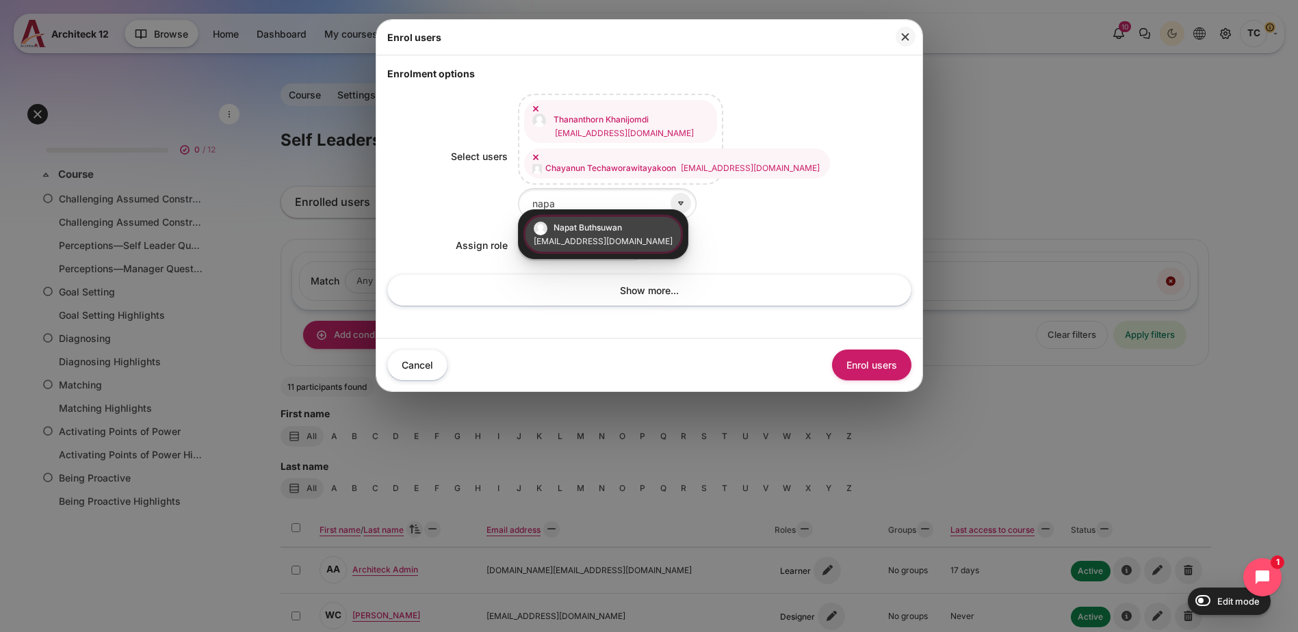
click at [581, 239] on small "napat.buthsuwan@bts.com" at bounding box center [603, 241] width 139 height 12
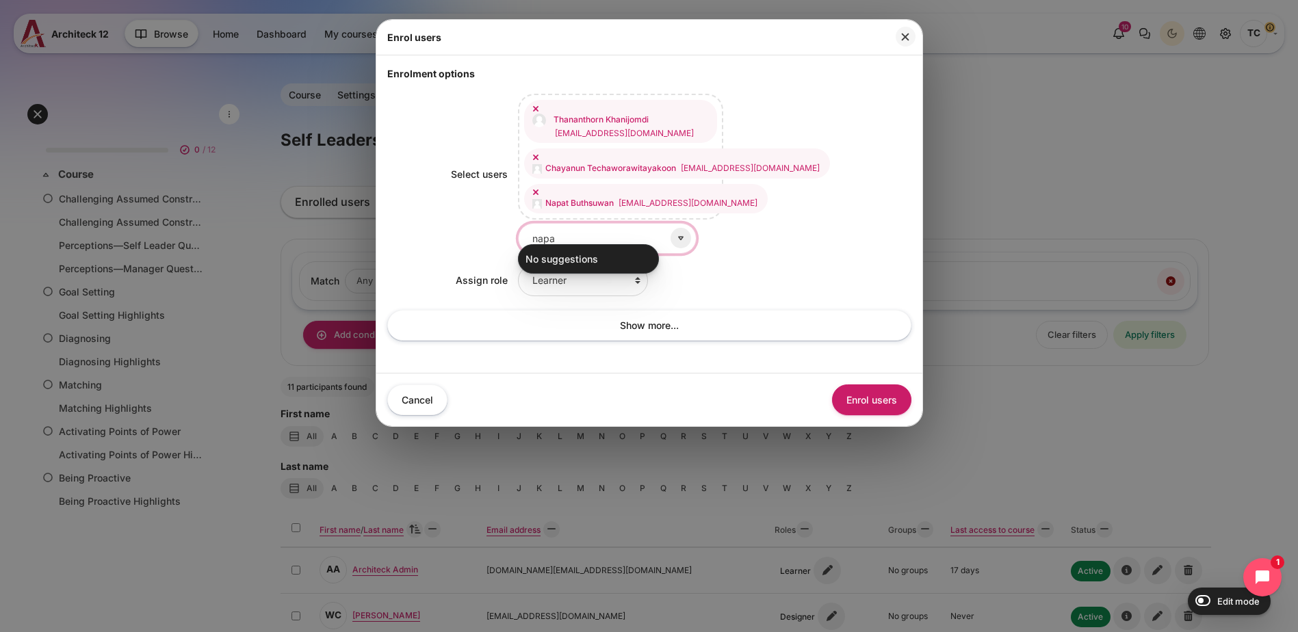
click at [586, 233] on input "napa" at bounding box center [607, 238] width 179 height 31
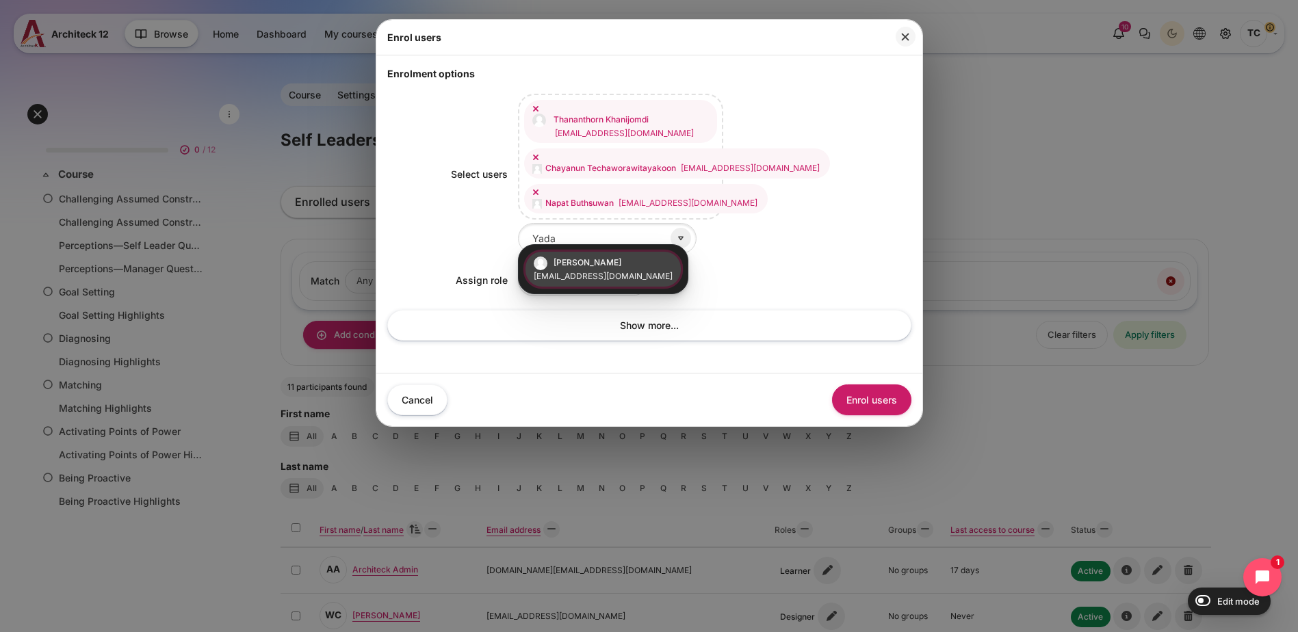
click at [579, 265] on span "Yada Thawornwattanaphol" at bounding box center [587, 262] width 68 height 10
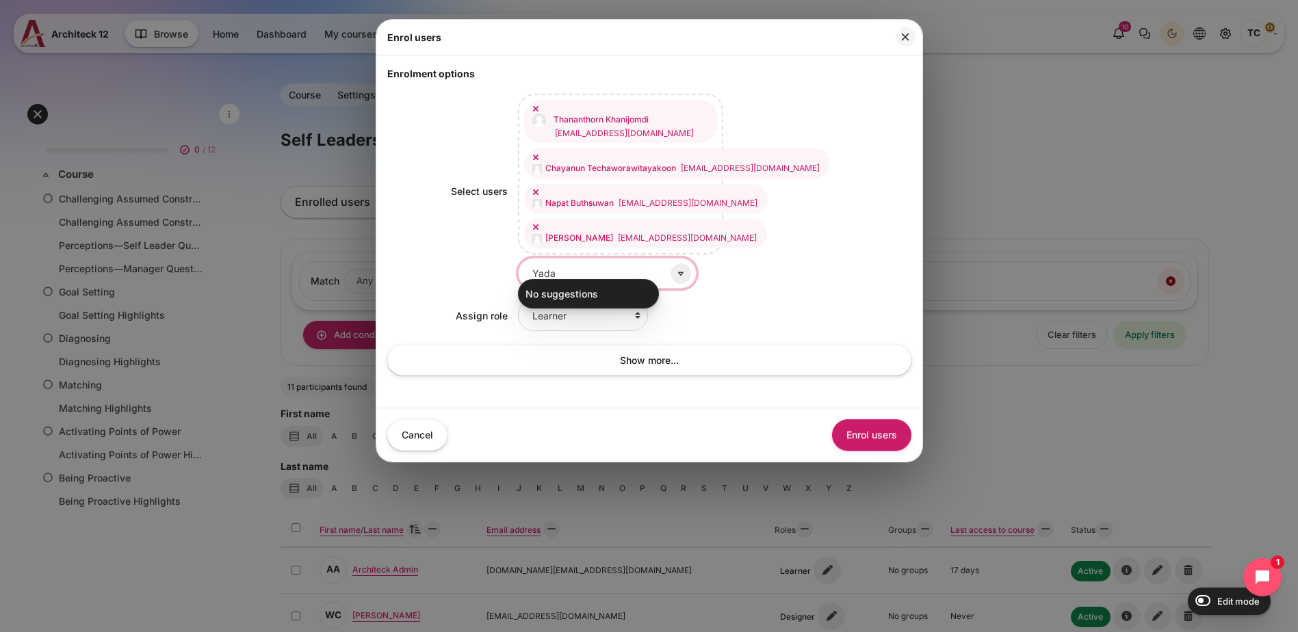
click at [572, 258] on input "Yada" at bounding box center [607, 273] width 179 height 31
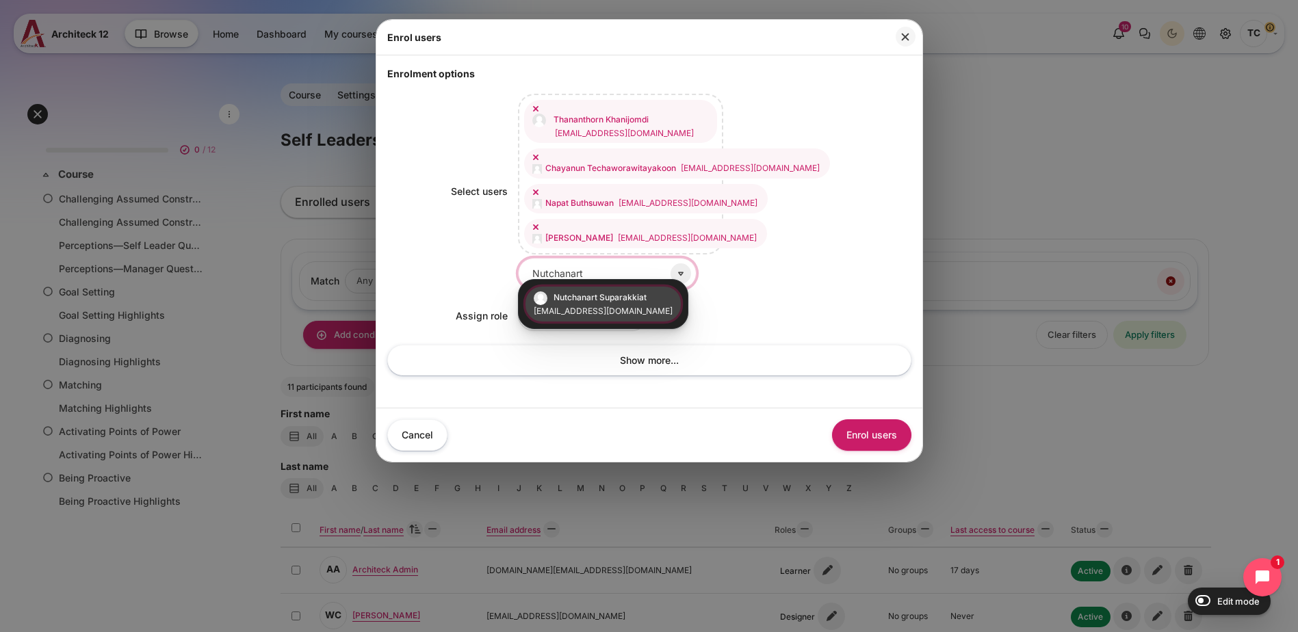
type input "Nutchanart"
click at [592, 305] on small "nutchanart.suparakkiat@bts.com" at bounding box center [603, 311] width 139 height 12
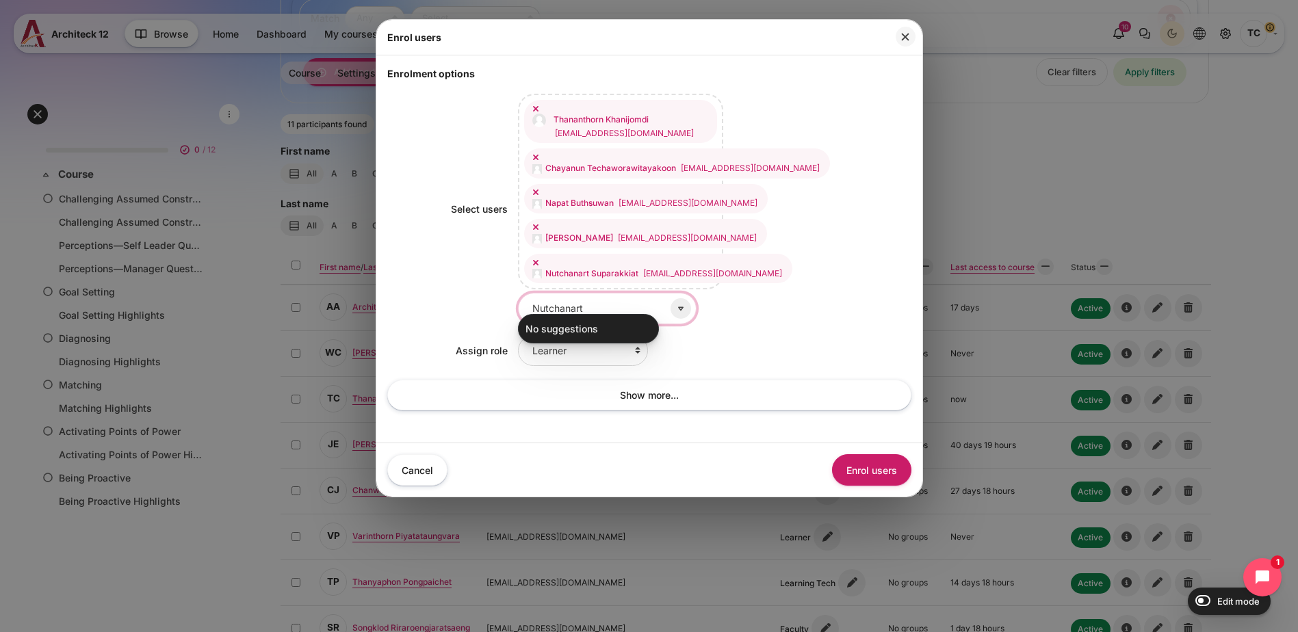
scroll to position [274, 0]
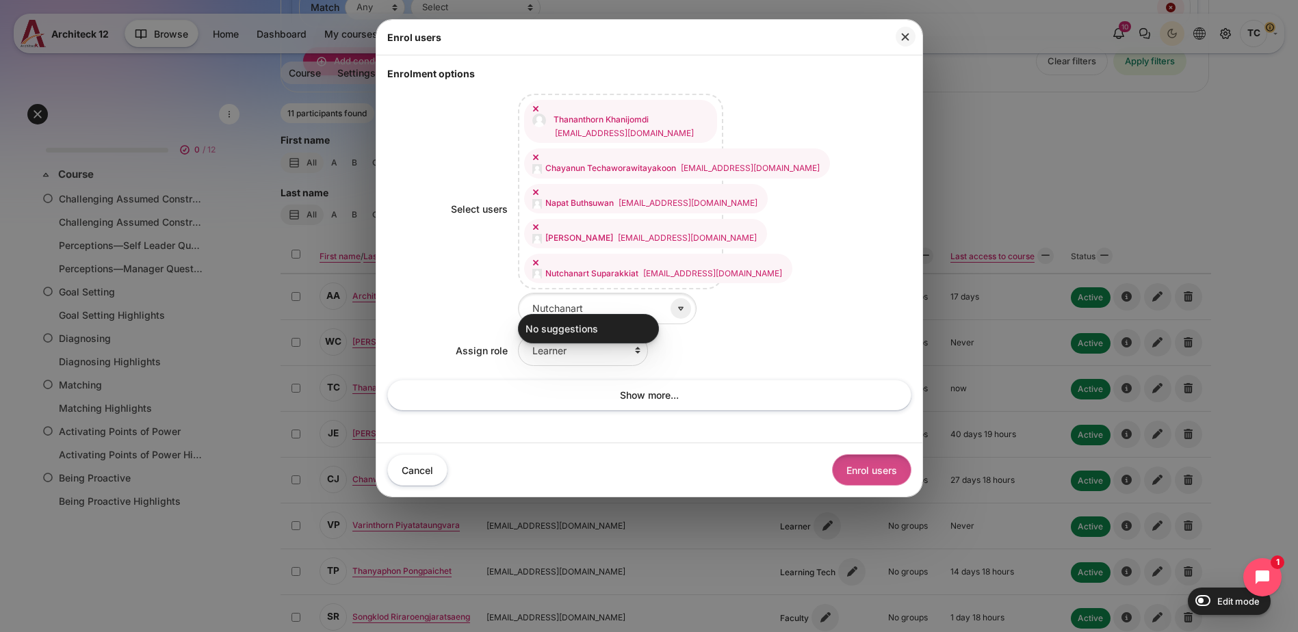
click at [860, 462] on button "Enrol users" at bounding box center [871, 469] width 79 height 31
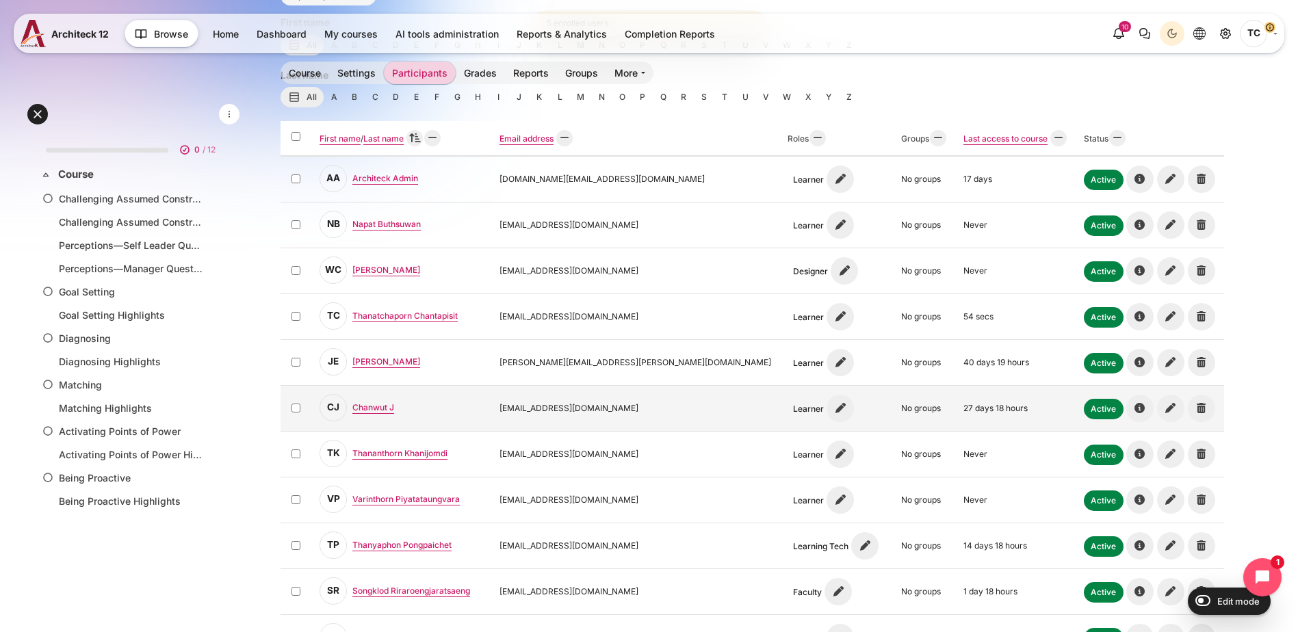
scroll to position [410, 0]
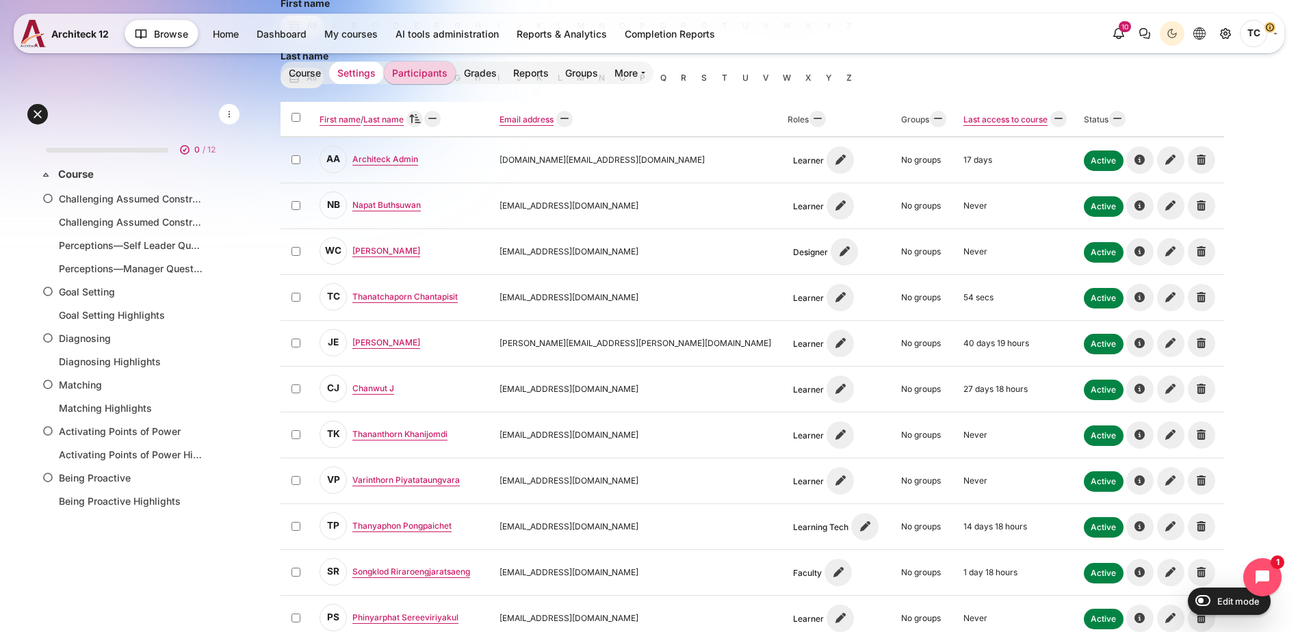
click at [384, 70] on link "Settings" at bounding box center [356, 73] width 55 height 23
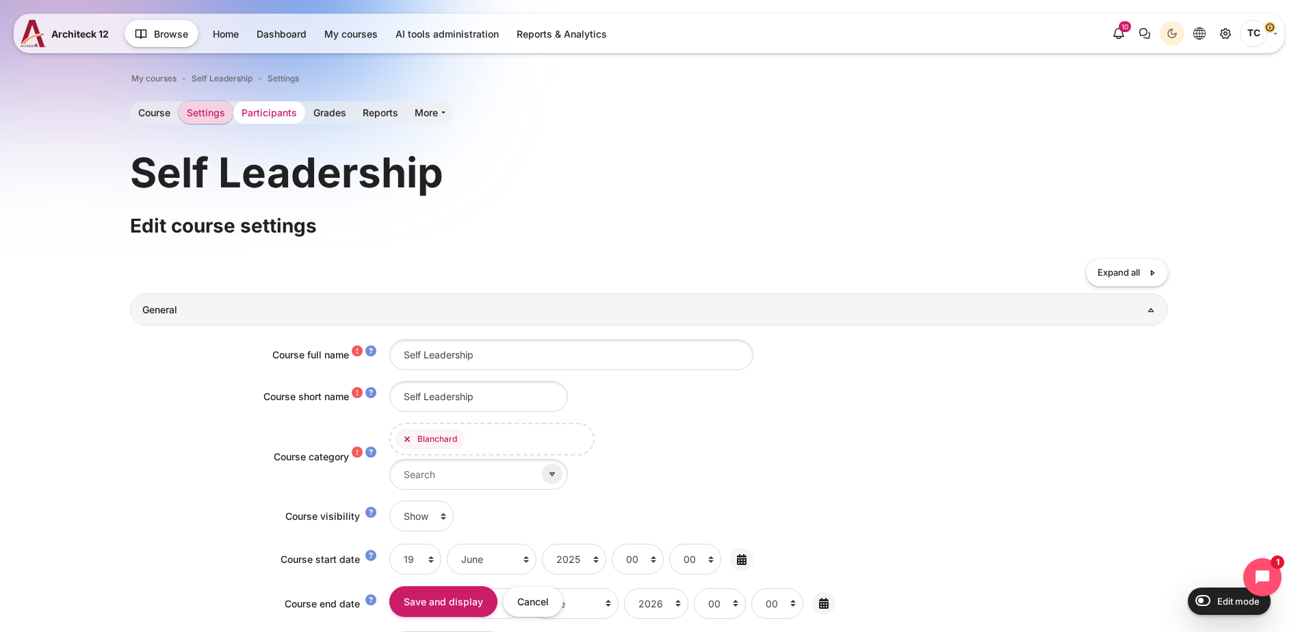
click at [281, 109] on link "Participants" at bounding box center [269, 112] width 72 height 23
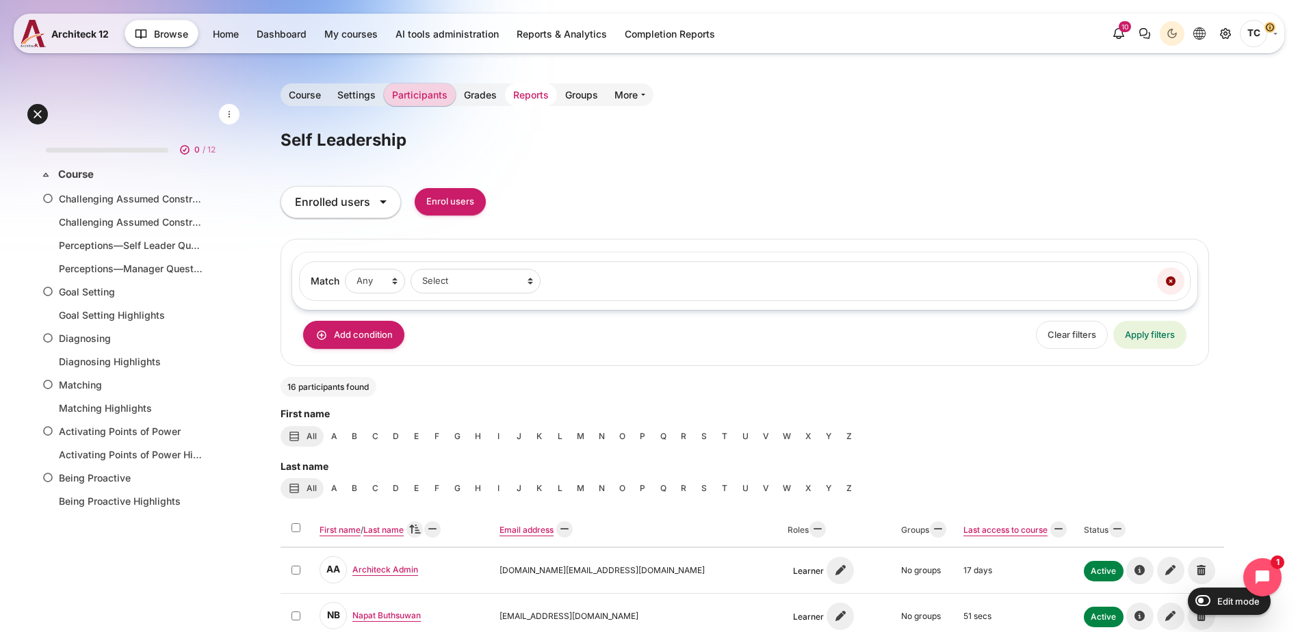
click at [557, 90] on link "Reports" at bounding box center [531, 94] width 52 height 23
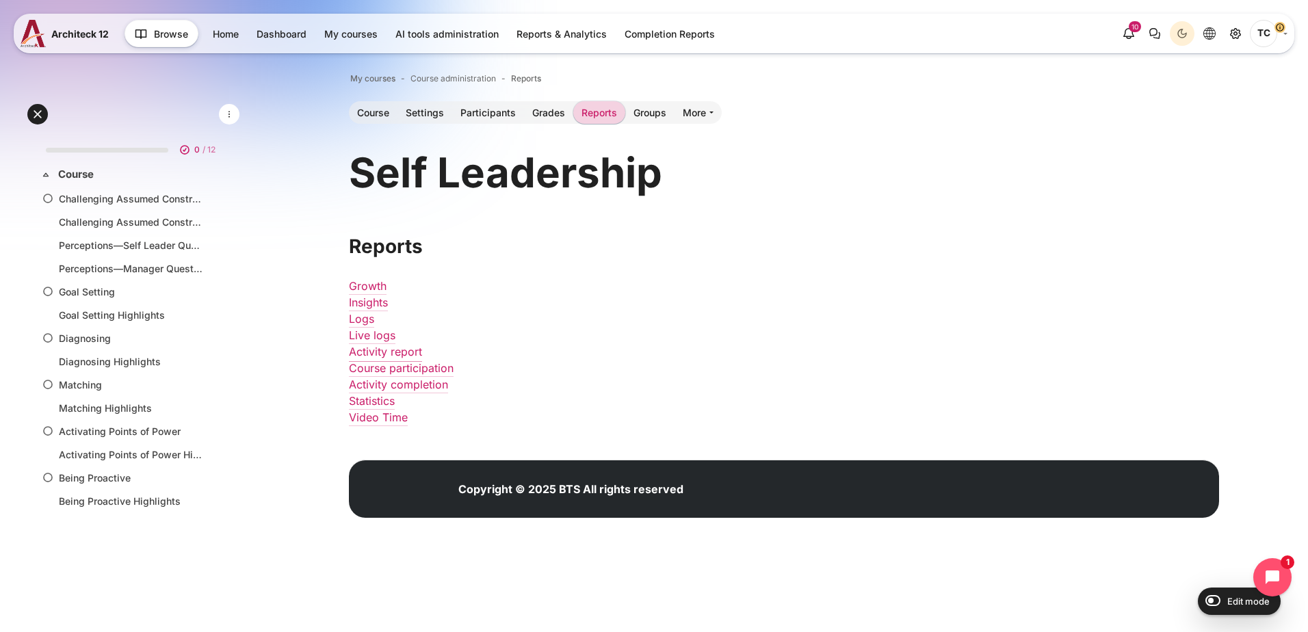
click at [394, 357] on link "Activity report" at bounding box center [385, 352] width 73 height 14
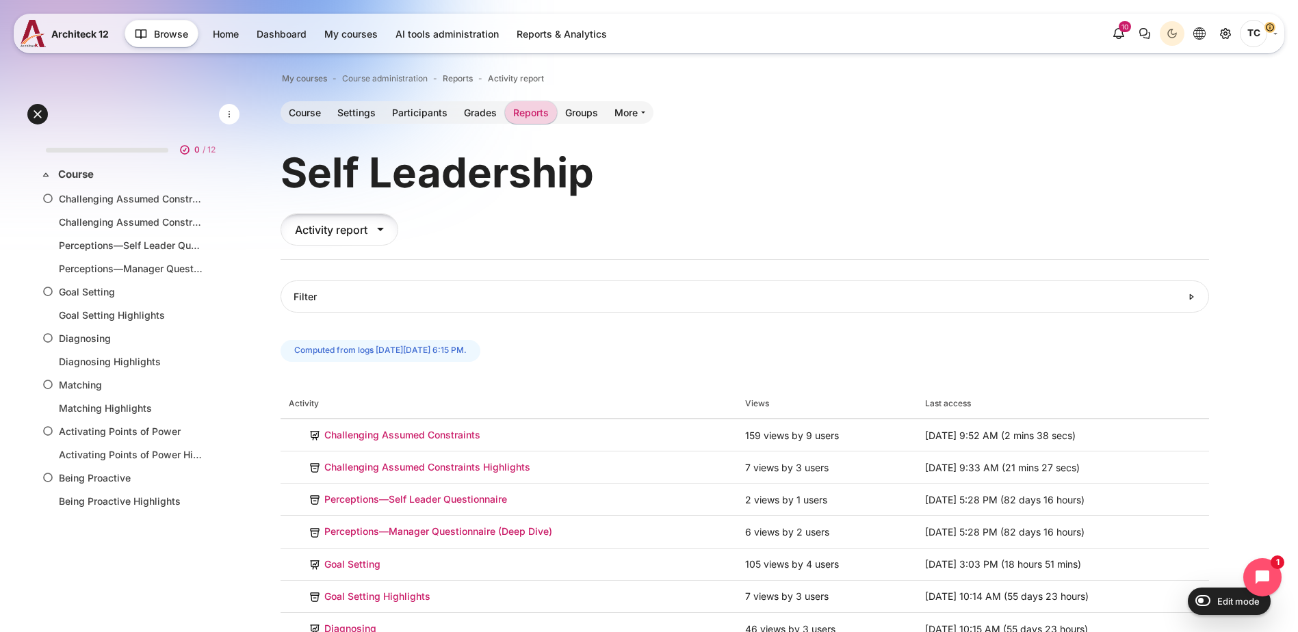
click at [398, 240] on div "Activity report" at bounding box center [339, 229] width 118 height 32
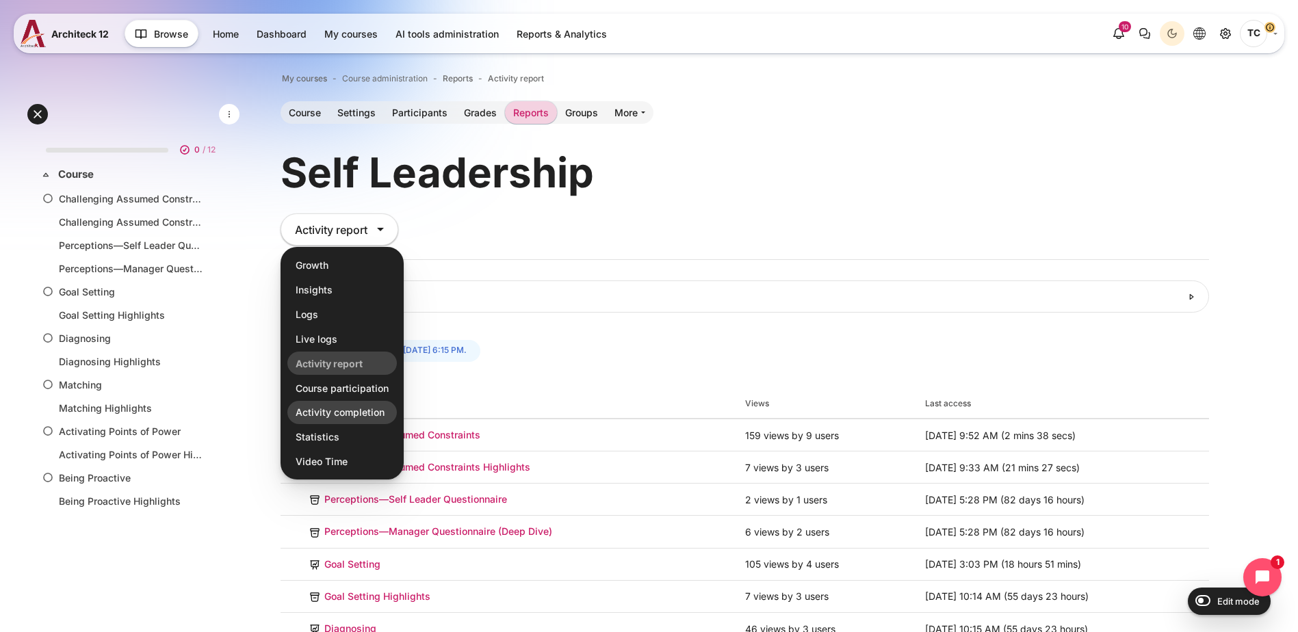
click at [383, 410] on li "Activity completion" at bounding box center [341, 412] width 109 height 23
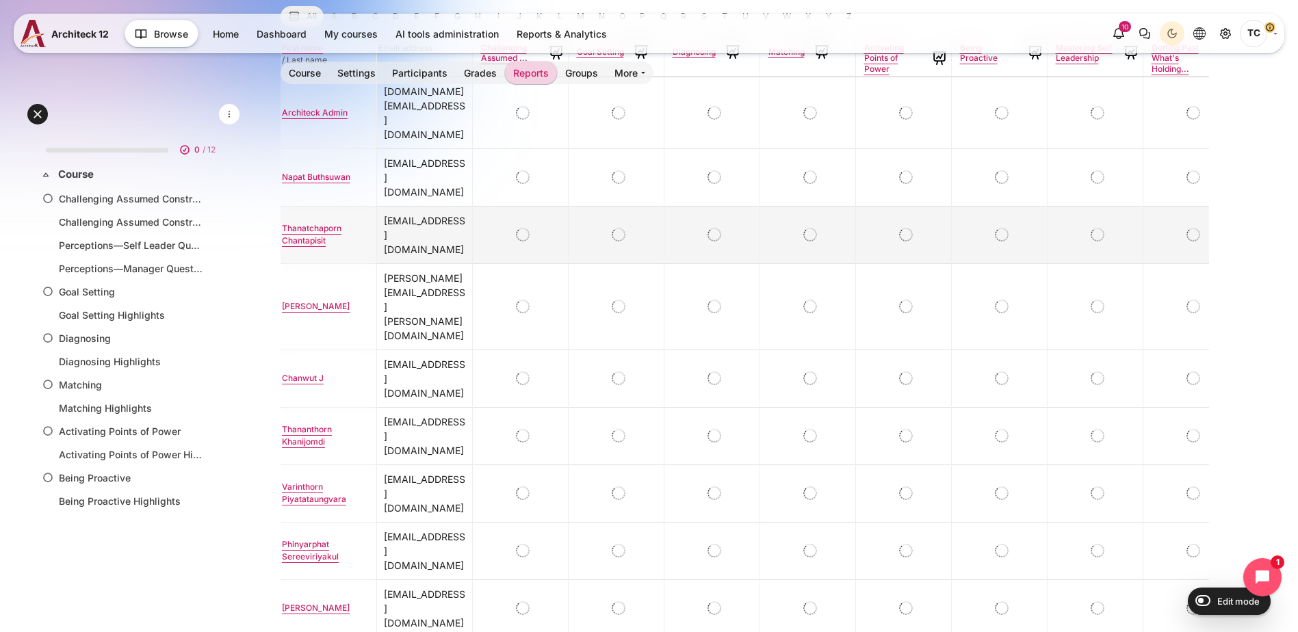
scroll to position [358, 0]
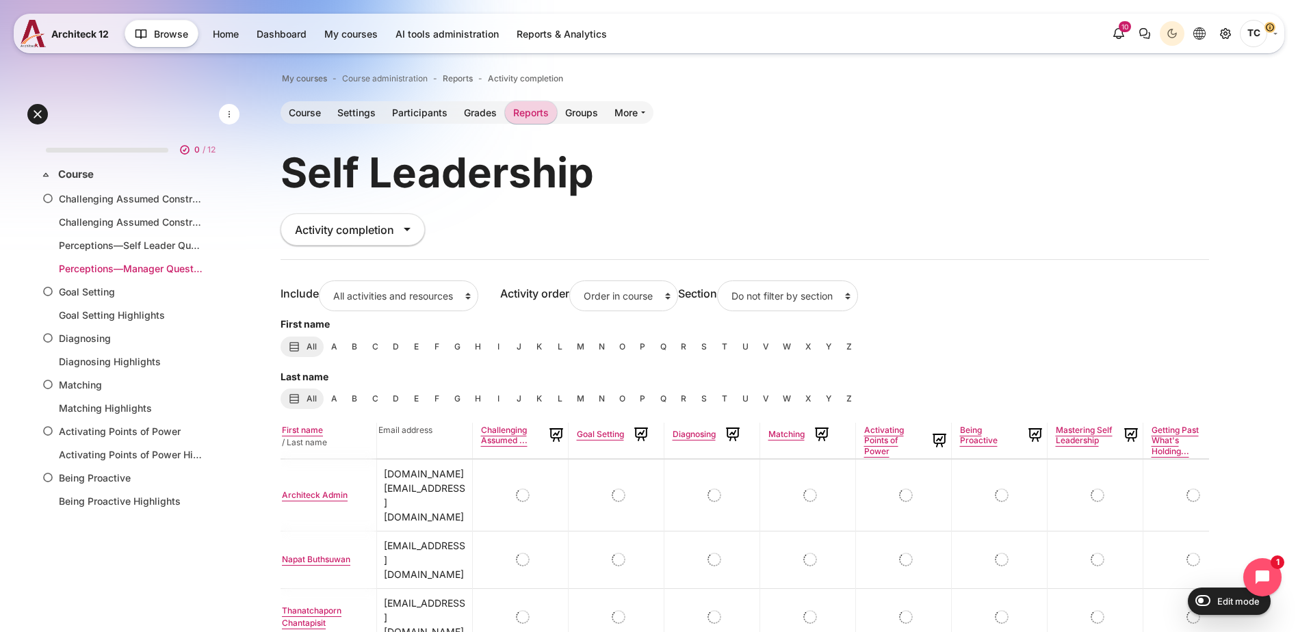
click at [140, 263] on link "Perceptions—Manager Questionnaire (Deep Dive)" at bounding box center [131, 268] width 144 height 14
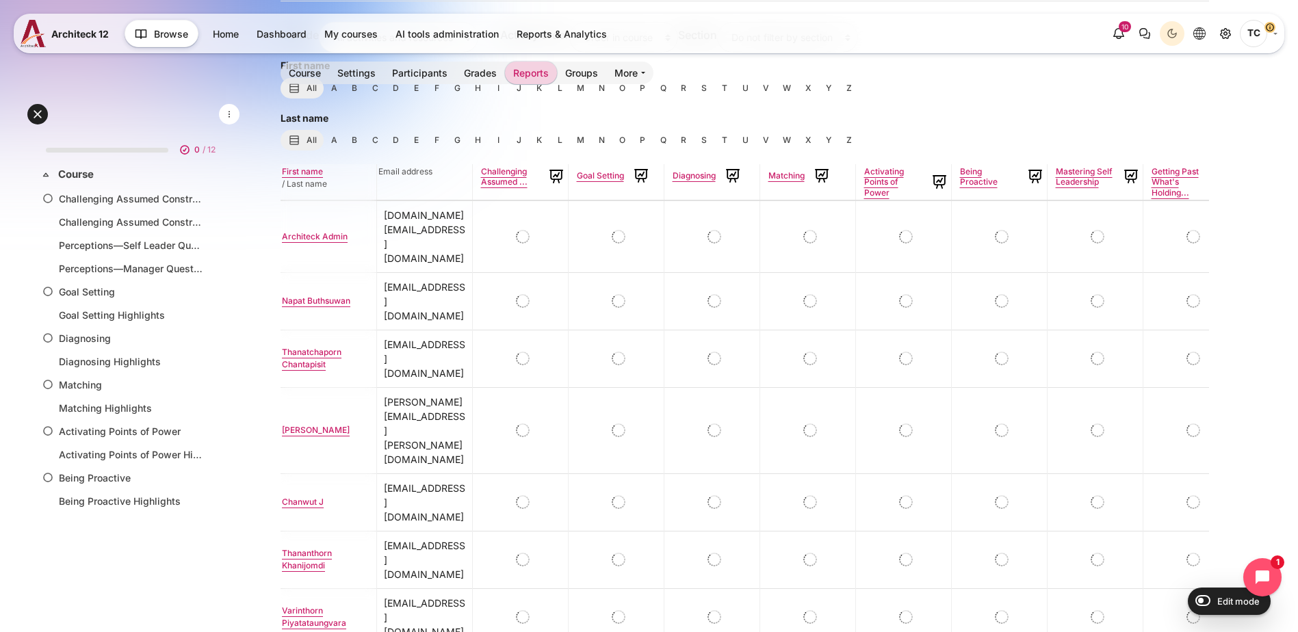
scroll to position [274, 0]
